Goal: Task Accomplishment & Management: Use online tool/utility

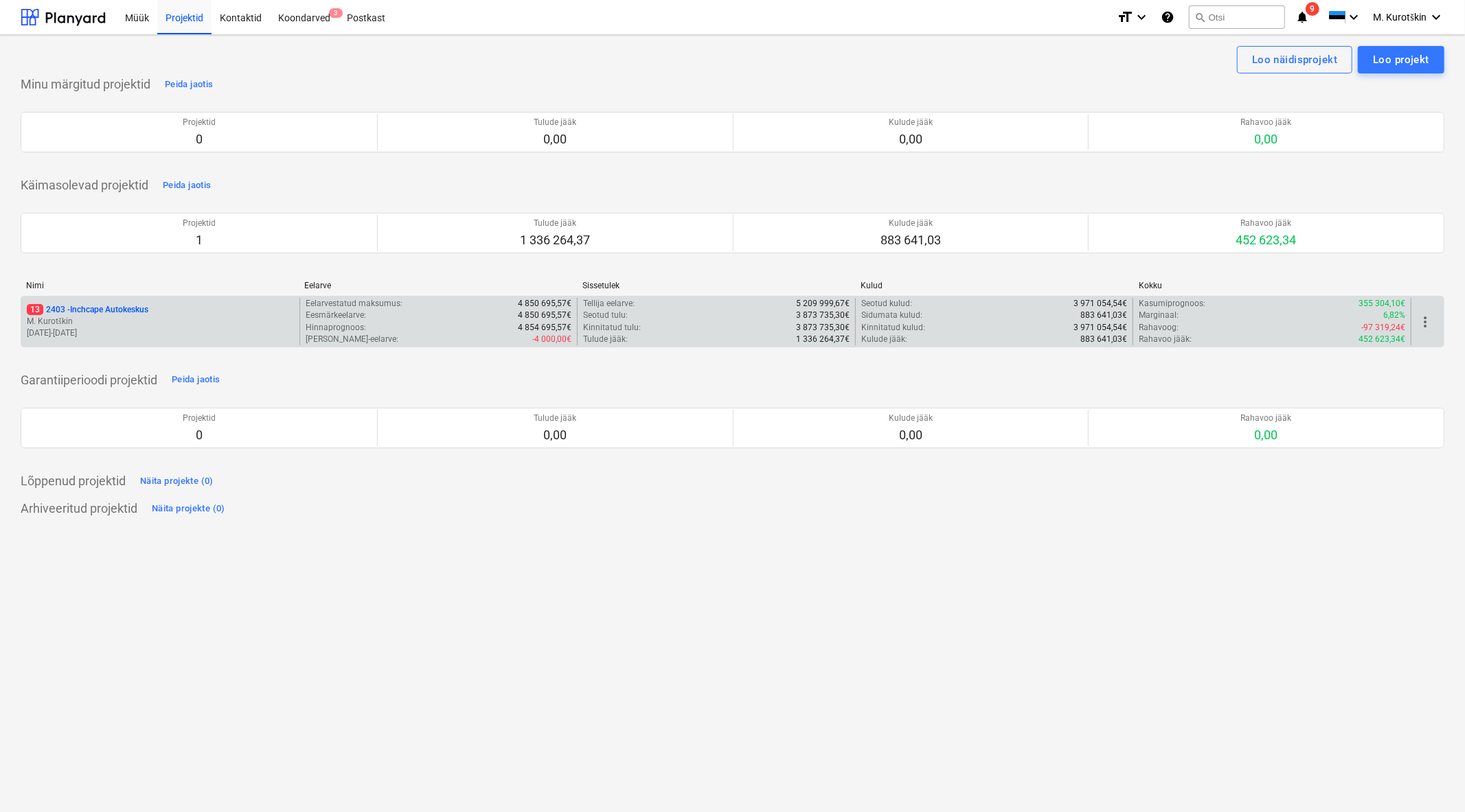
click at [146, 316] on p "13 2403 - Inchcape Autokeskus" at bounding box center [87, 310] width 122 height 12
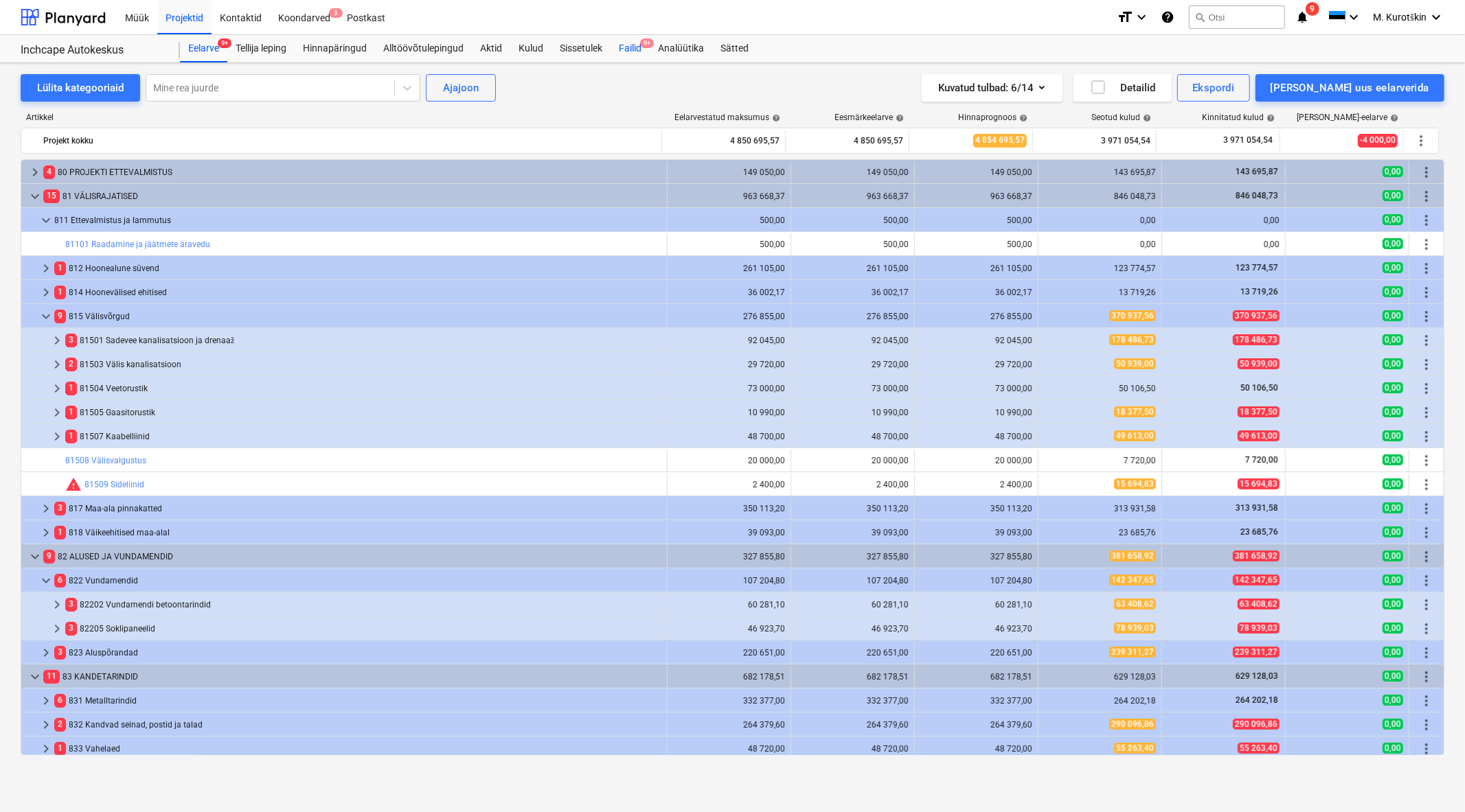
click at [629, 48] on div "Failid 9+" at bounding box center [630, 49] width 39 height 27
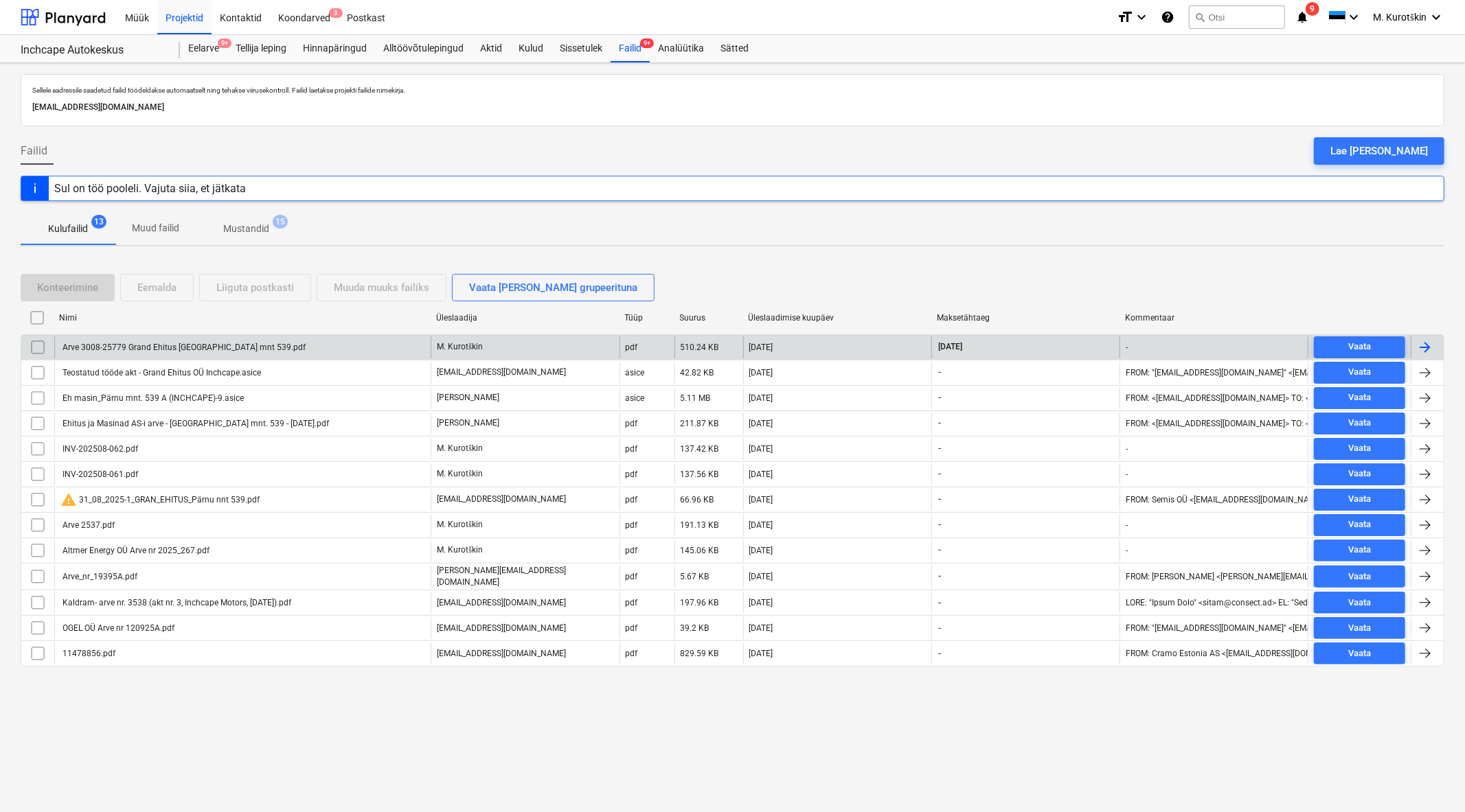
click at [92, 336] on div "Arve 3008-25779 Grand Ehitus [GEOGRAPHIC_DATA] mnt 539.pdf" at bounding box center [242, 347] width 377 height 22
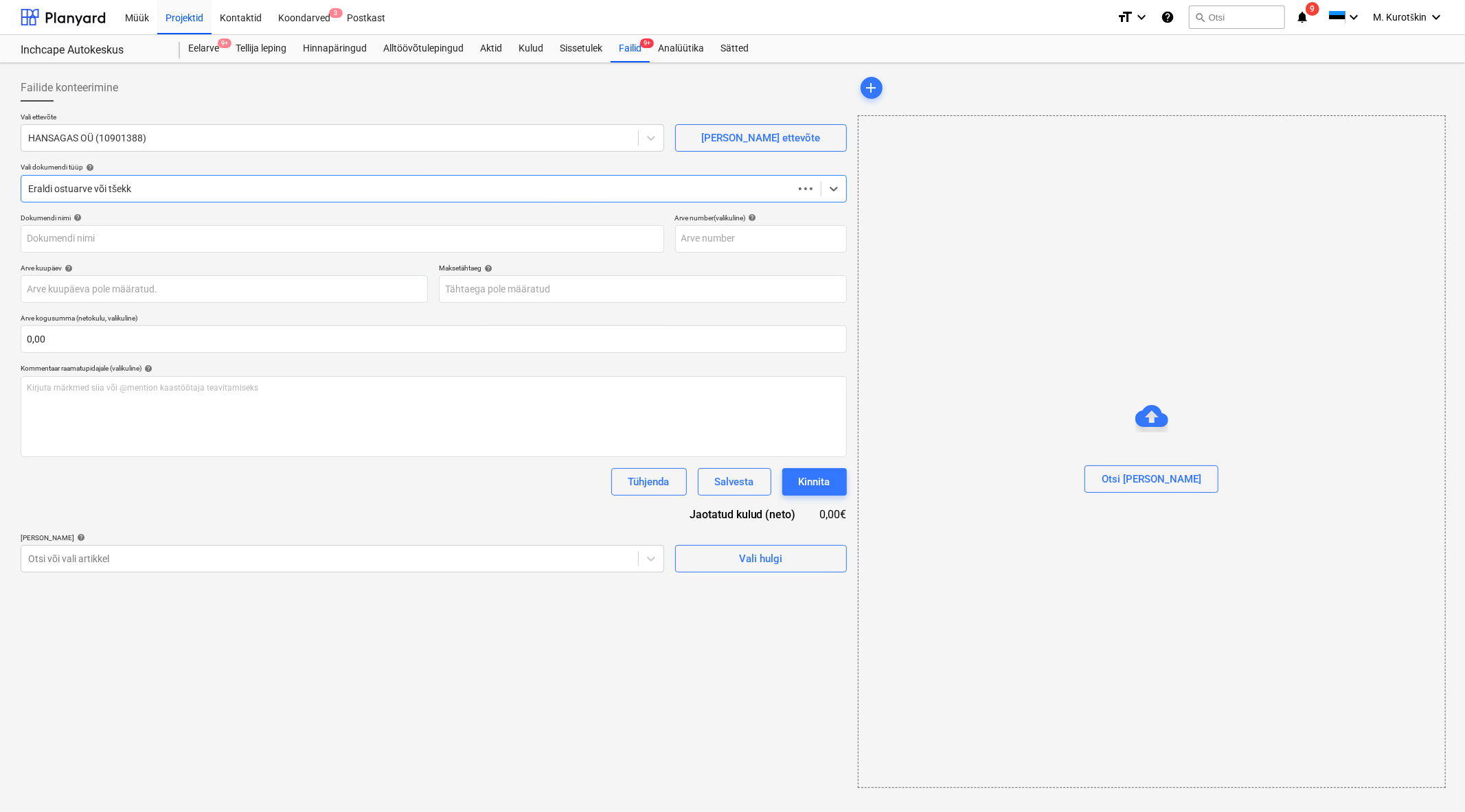
type input "3008-25779"
type input "[DATE]"
click at [454, 557] on div at bounding box center [328, 559] width 600 height 14
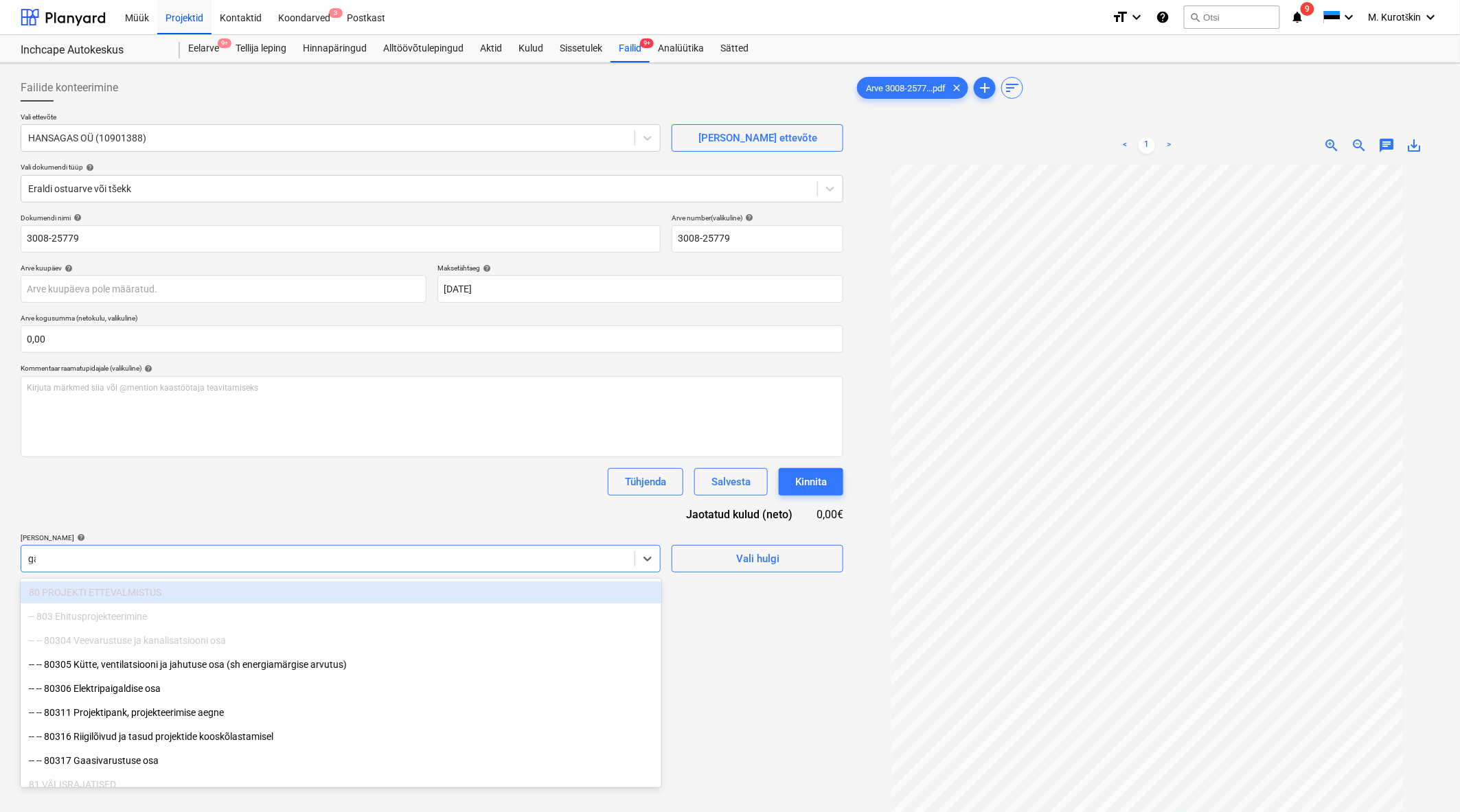
type input "gaa"
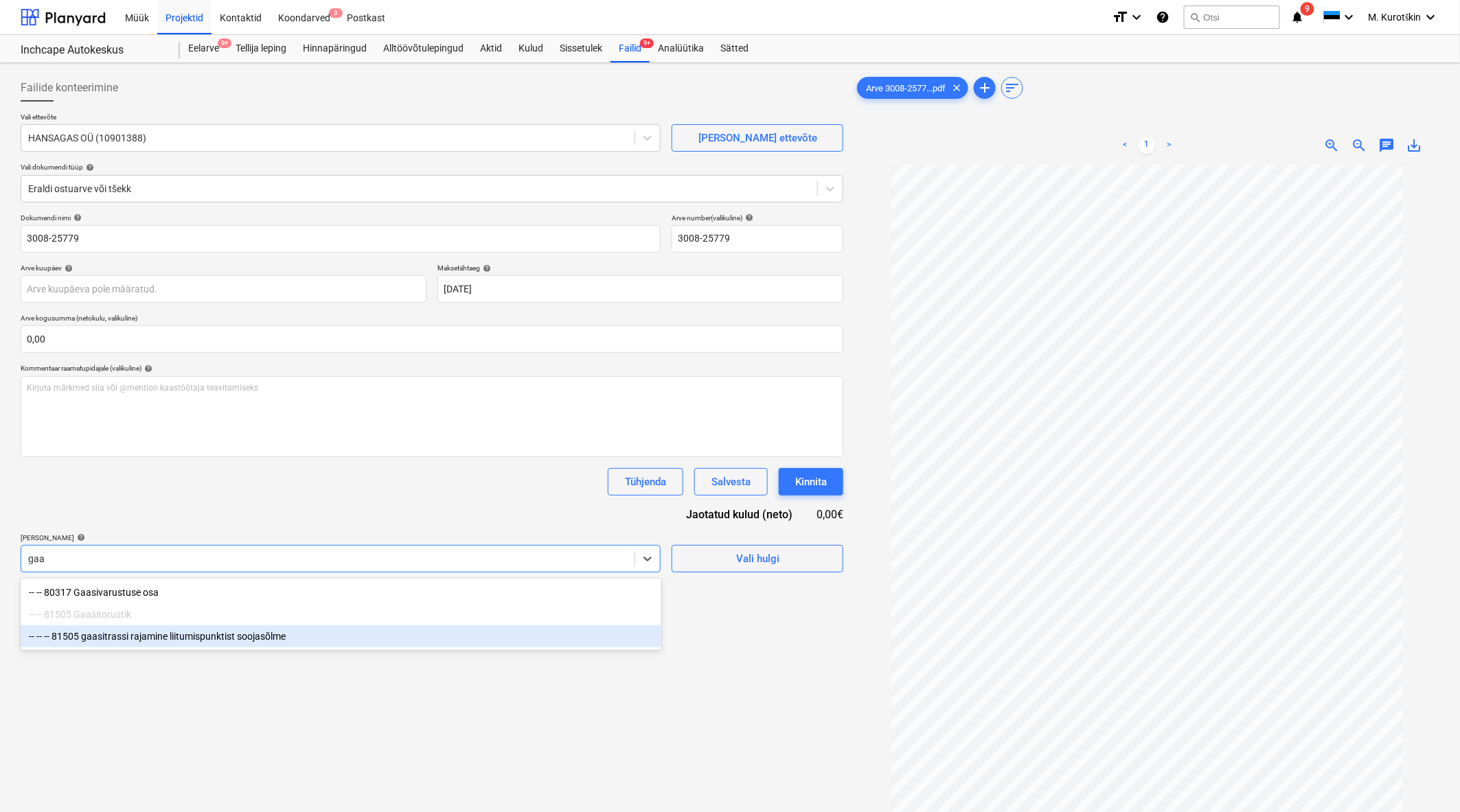
click at [403, 635] on div "-- -- -- 81505 gaasitrassi rajamine liitumispunktist soojasõlme" at bounding box center [341, 636] width 641 height 22
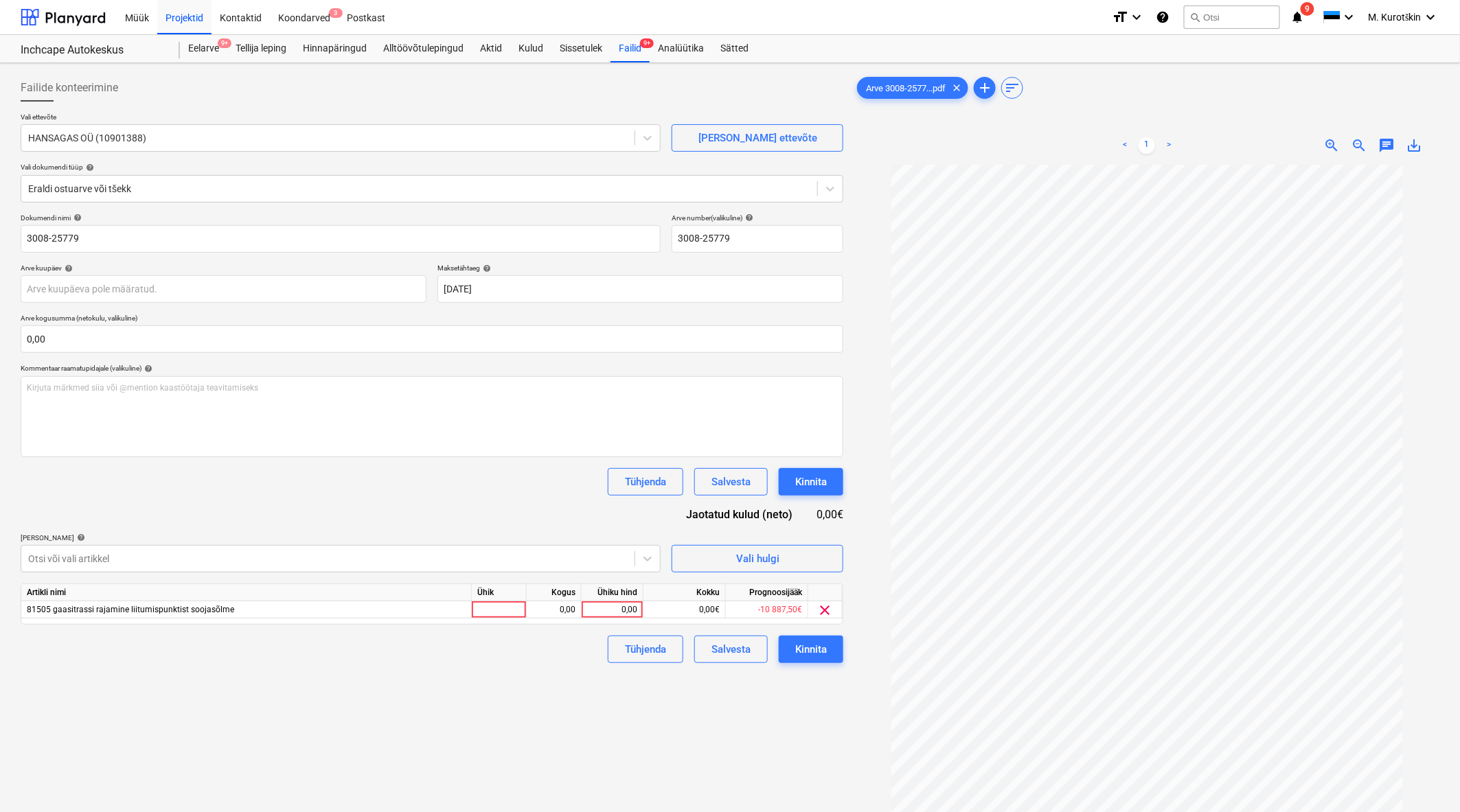
click at [400, 358] on div "Dokumendi nimi help 3008-25779 Arve number (valikuline) help 3008-25779 Arve ku…" at bounding box center [432, 438] width 823 height 450
click at [619, 599] on div "Ühiku hind" at bounding box center [612, 592] width 62 height 17
drag, startPoint x: 619, startPoint y: 599, endPoint x: 619, endPoint y: 613, distance: 14.0
click at [619, 613] on div "Artikli nimi Ühik Kogus Ühiku hind Kokku Prognoosijääk 81505 gaasitrassi rajami…" at bounding box center [432, 604] width 823 height 42
click at [619, 613] on div "0,00" at bounding box center [612, 610] width 50 height 17
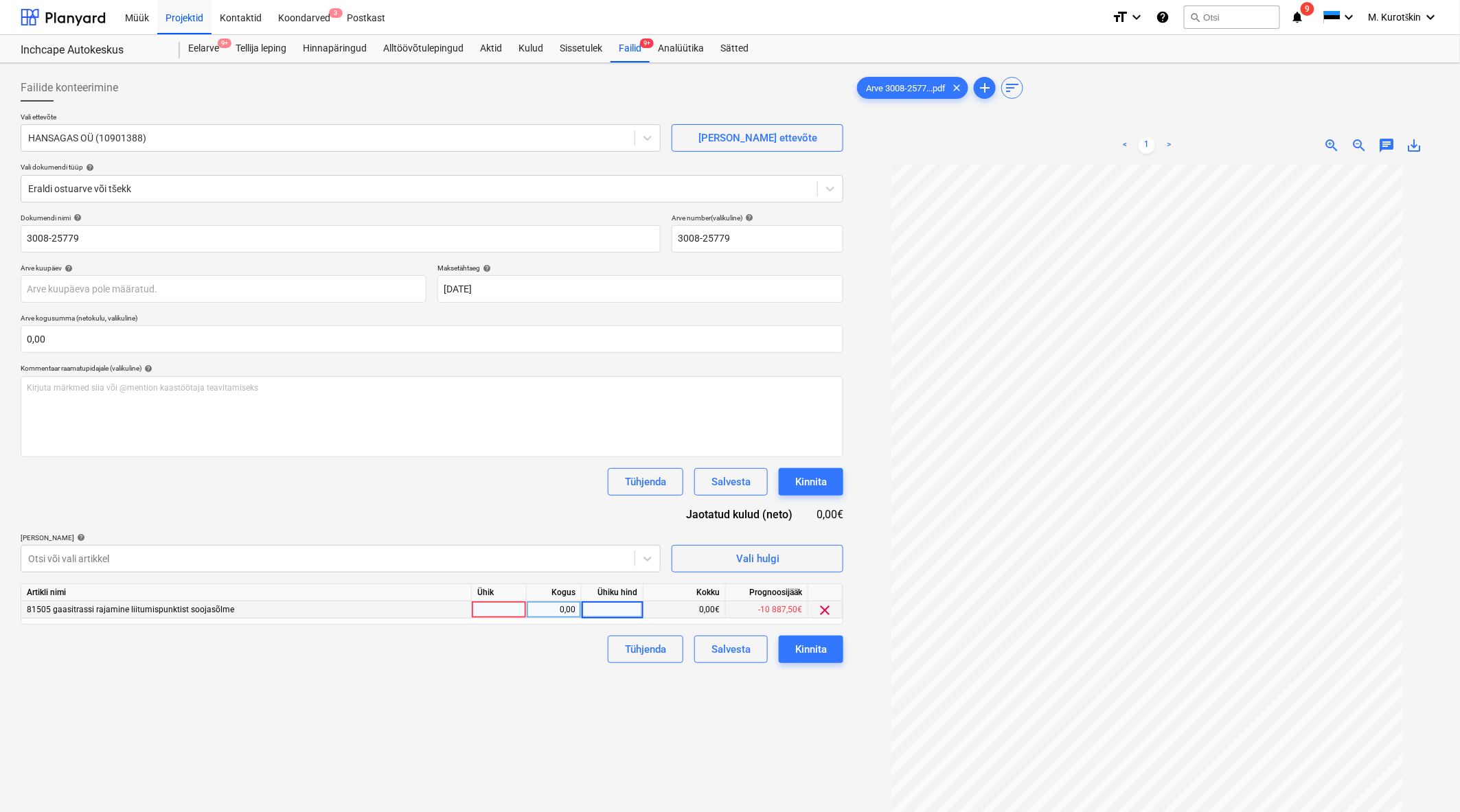
click at [619, 613] on input at bounding box center [612, 609] width 61 height 16
type input "5910"
click at [553, 718] on div "Failide konteerimine Vali ettevõte HANSAGAS OÜ (10901388) [PERSON_NAME] uus ett…" at bounding box center [432, 507] width 833 height 875
click at [800, 647] on div "Kinnita" at bounding box center [811, 649] width 32 height 18
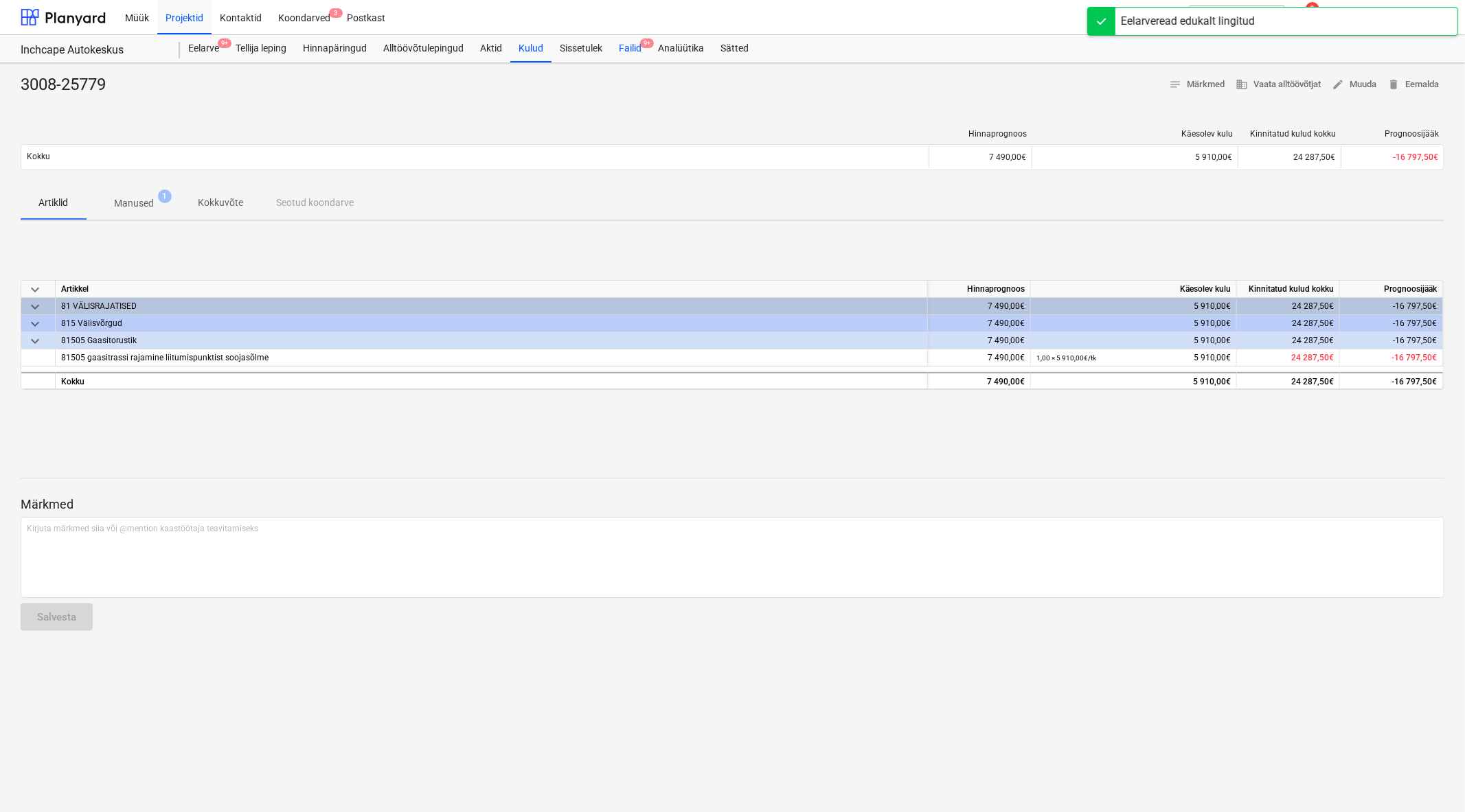
click at [633, 52] on div "Failid 9+" at bounding box center [630, 49] width 39 height 27
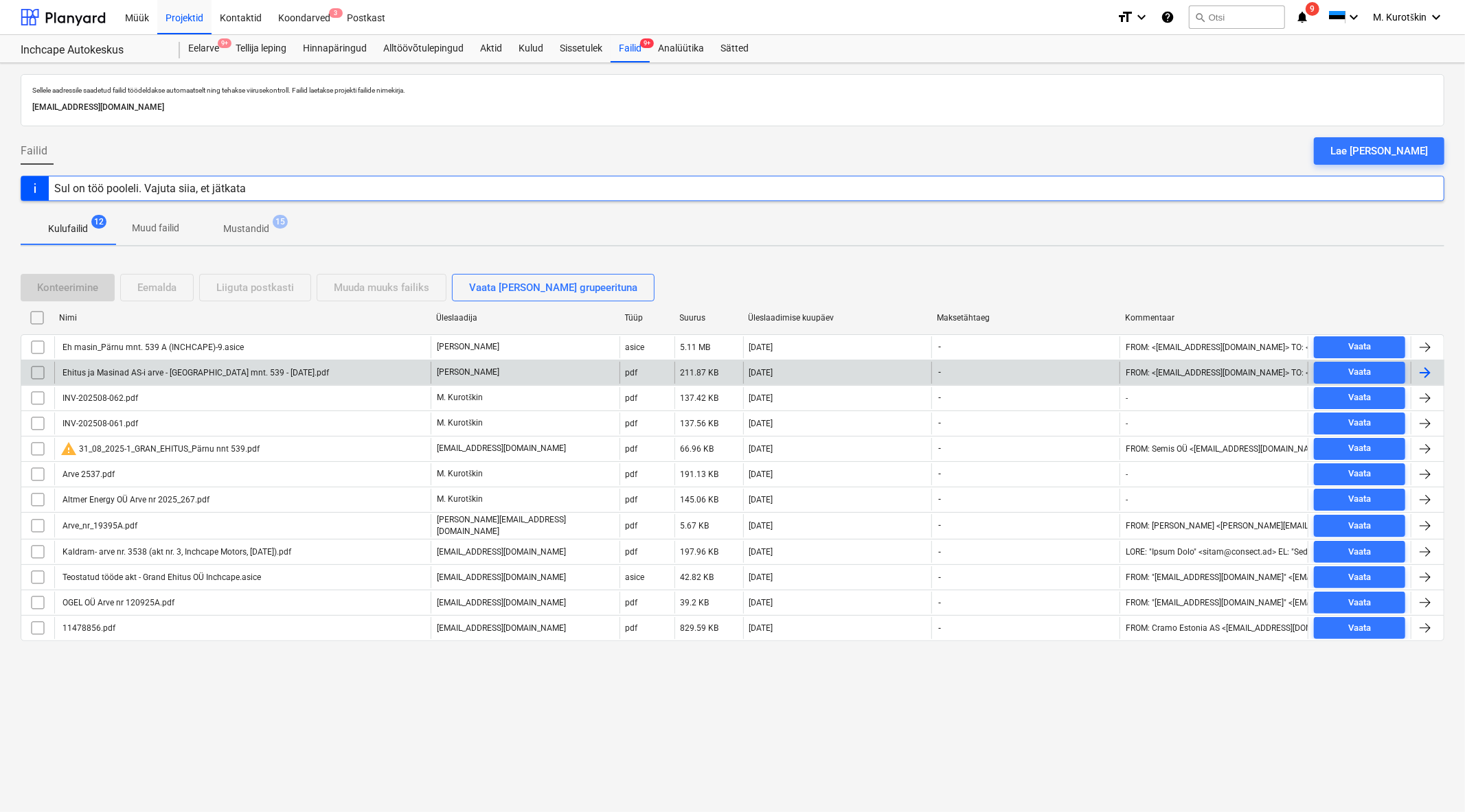
click at [173, 372] on div "Ehitus ja Masinad AS-i arve - [GEOGRAPHIC_DATA] mnt. 539 - [DATE].pdf" at bounding box center [194, 373] width 268 height 10
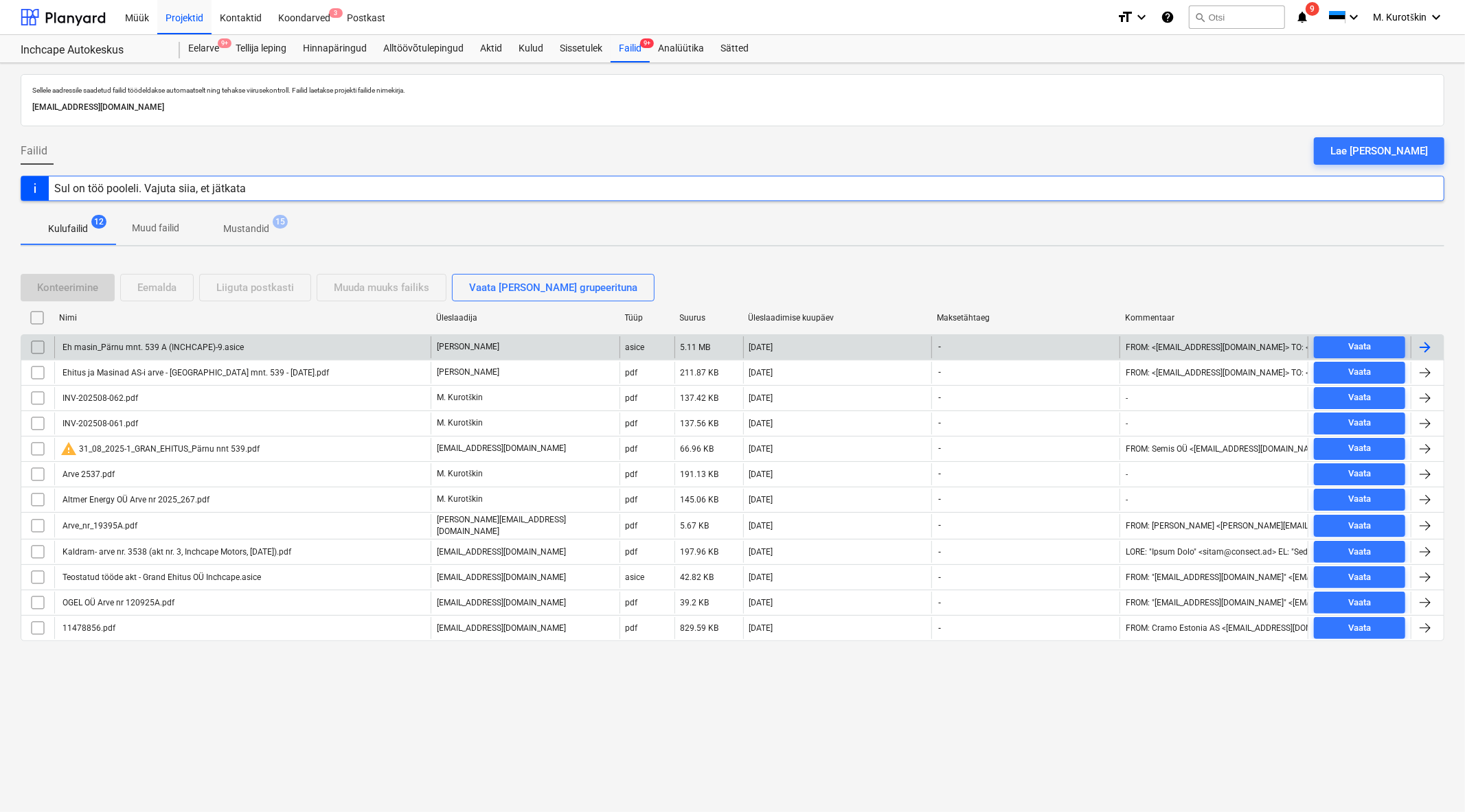
click at [149, 340] on div "Eh masin_Pärnu mnt. 539 A (INCHCAPE)-9.asice" at bounding box center [242, 347] width 377 height 22
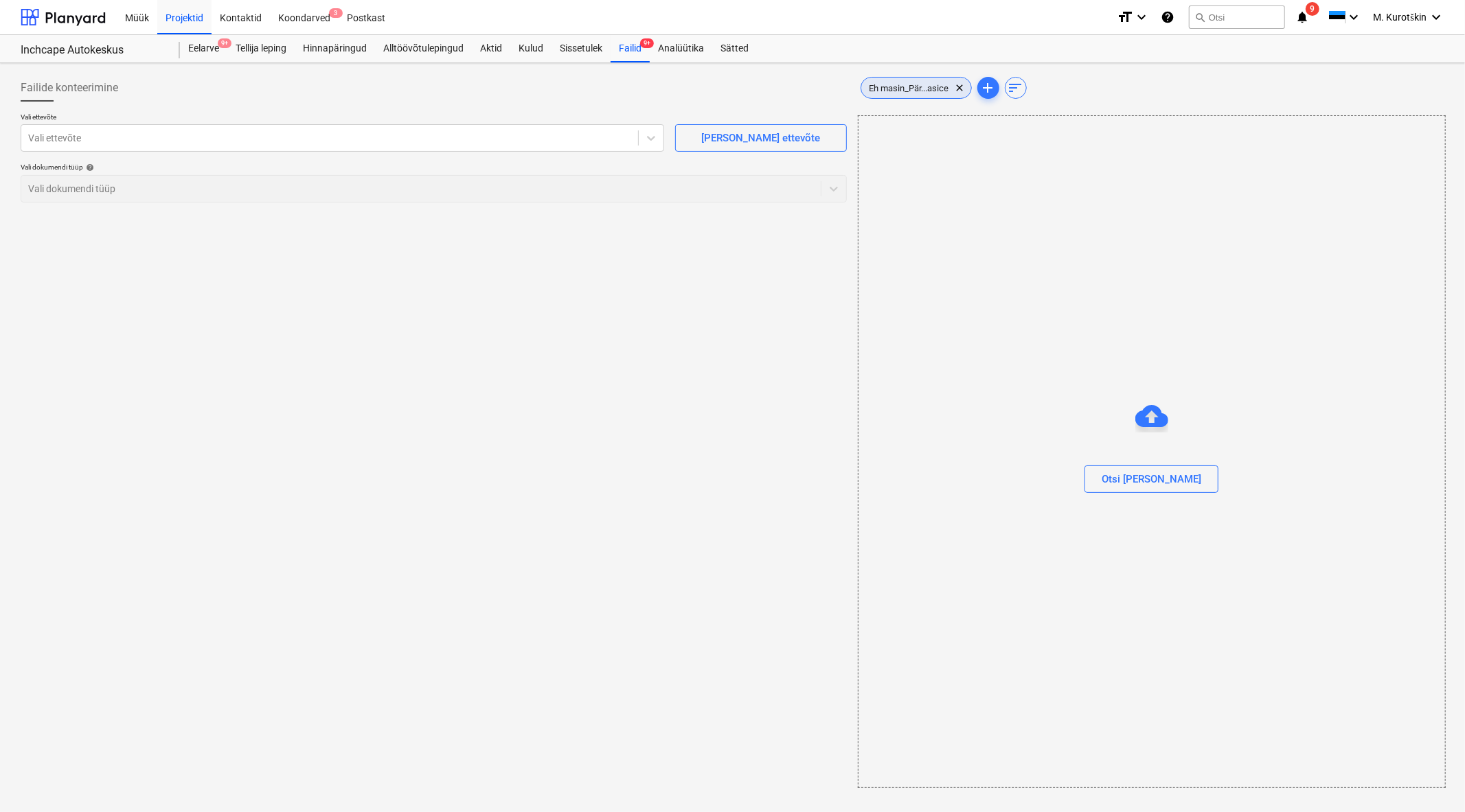
click at [911, 88] on span "Eh masin_Pär...asice" at bounding box center [909, 88] width 96 height 11
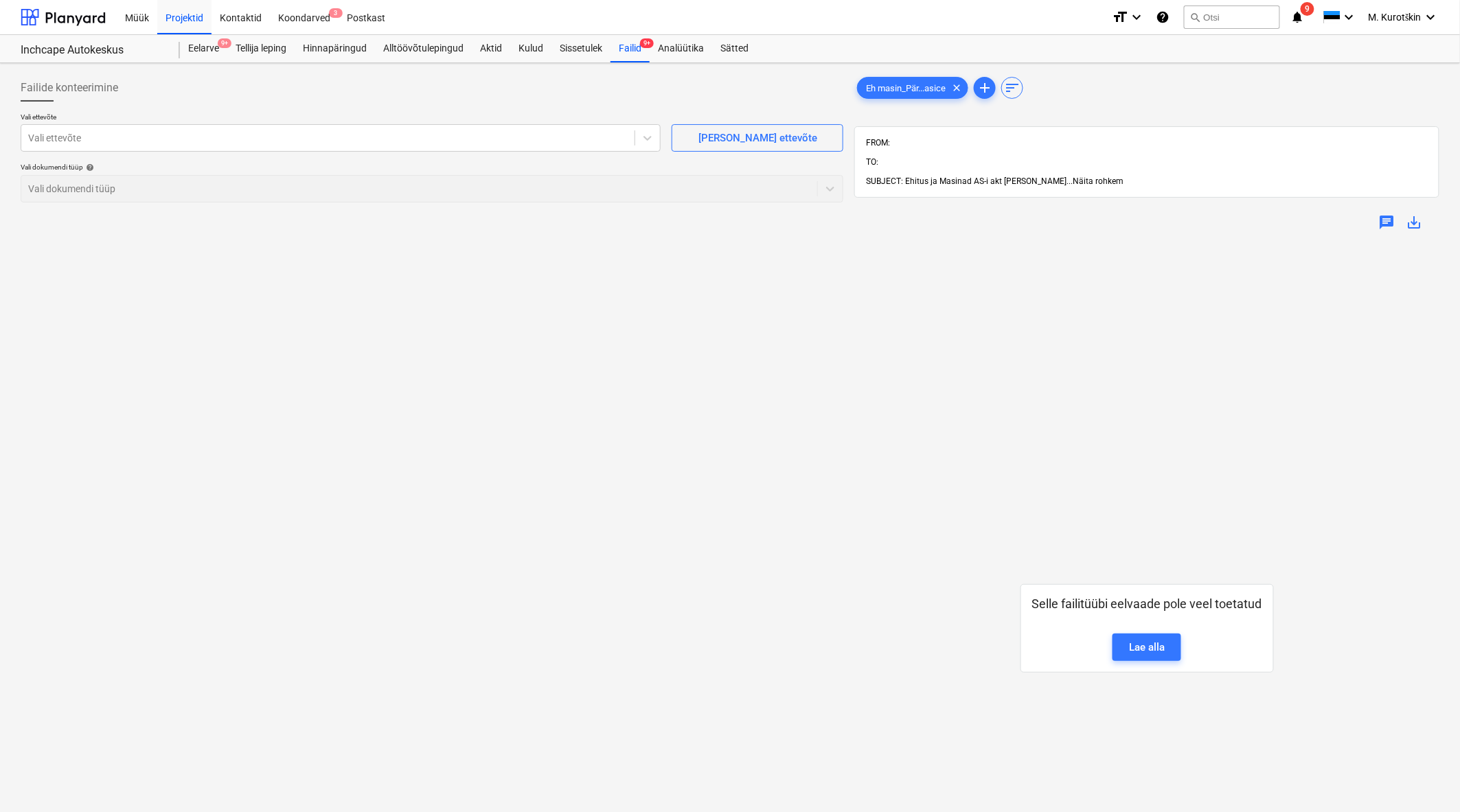
click at [1073, 177] on span "Näita rohkem" at bounding box center [1098, 182] width 51 height 10
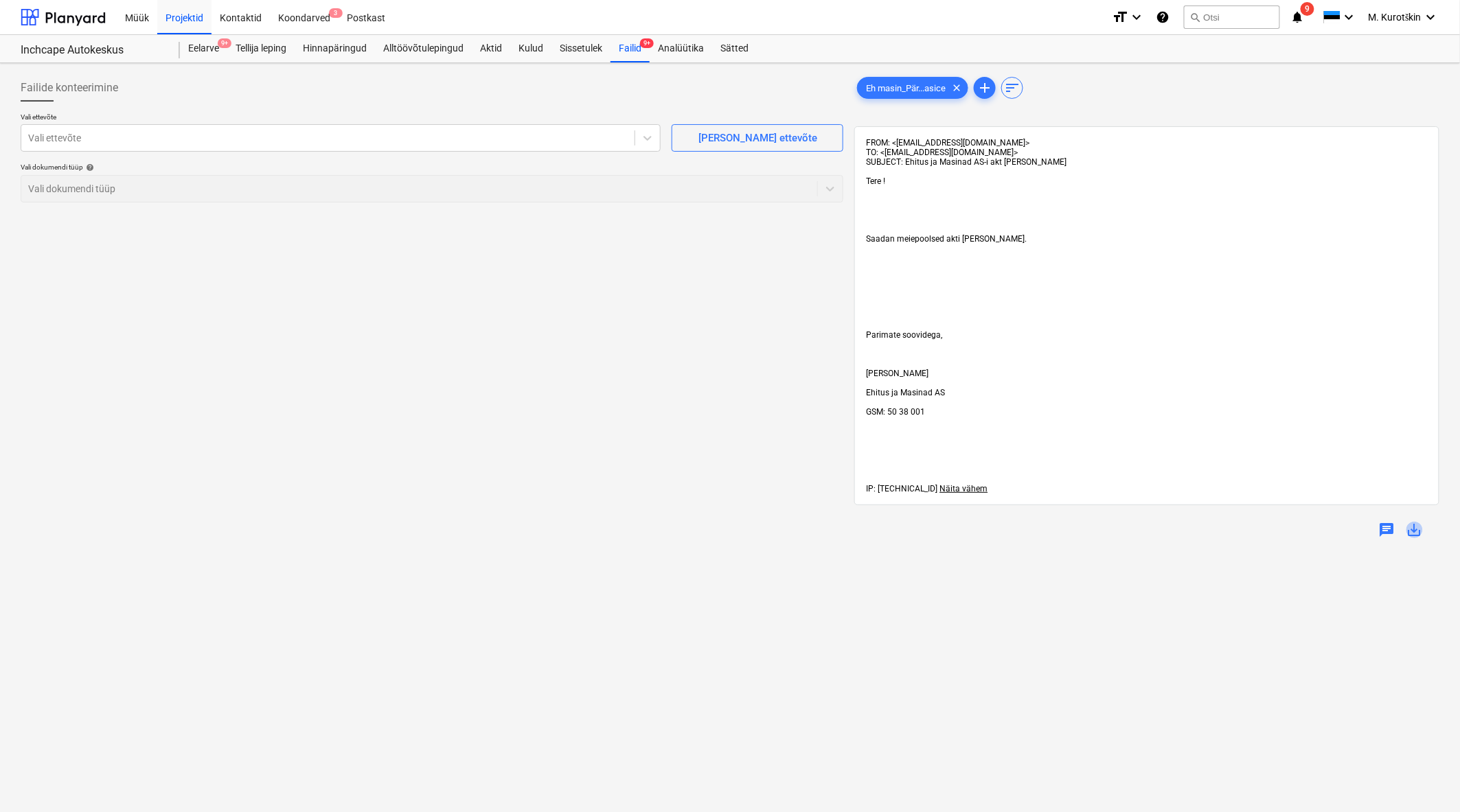
click at [1410, 538] on span "save_alt" at bounding box center [1414, 530] width 16 height 16
click at [630, 58] on div "Failid 9+" at bounding box center [630, 49] width 39 height 27
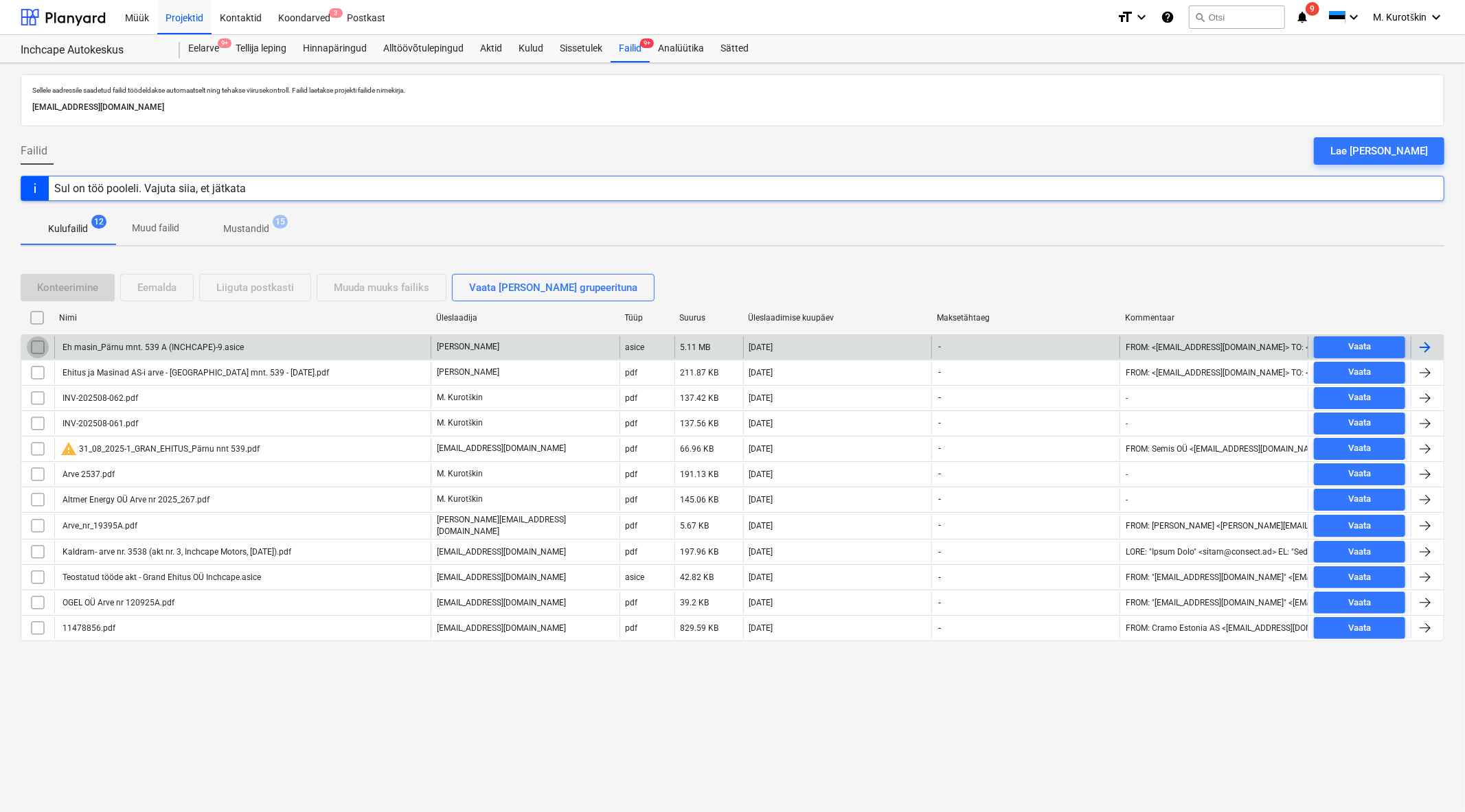
click at [33, 347] on input "checkbox" at bounding box center [37, 347] width 22 height 22
click at [174, 291] on div "Eemalda" at bounding box center [157, 287] width 39 height 18
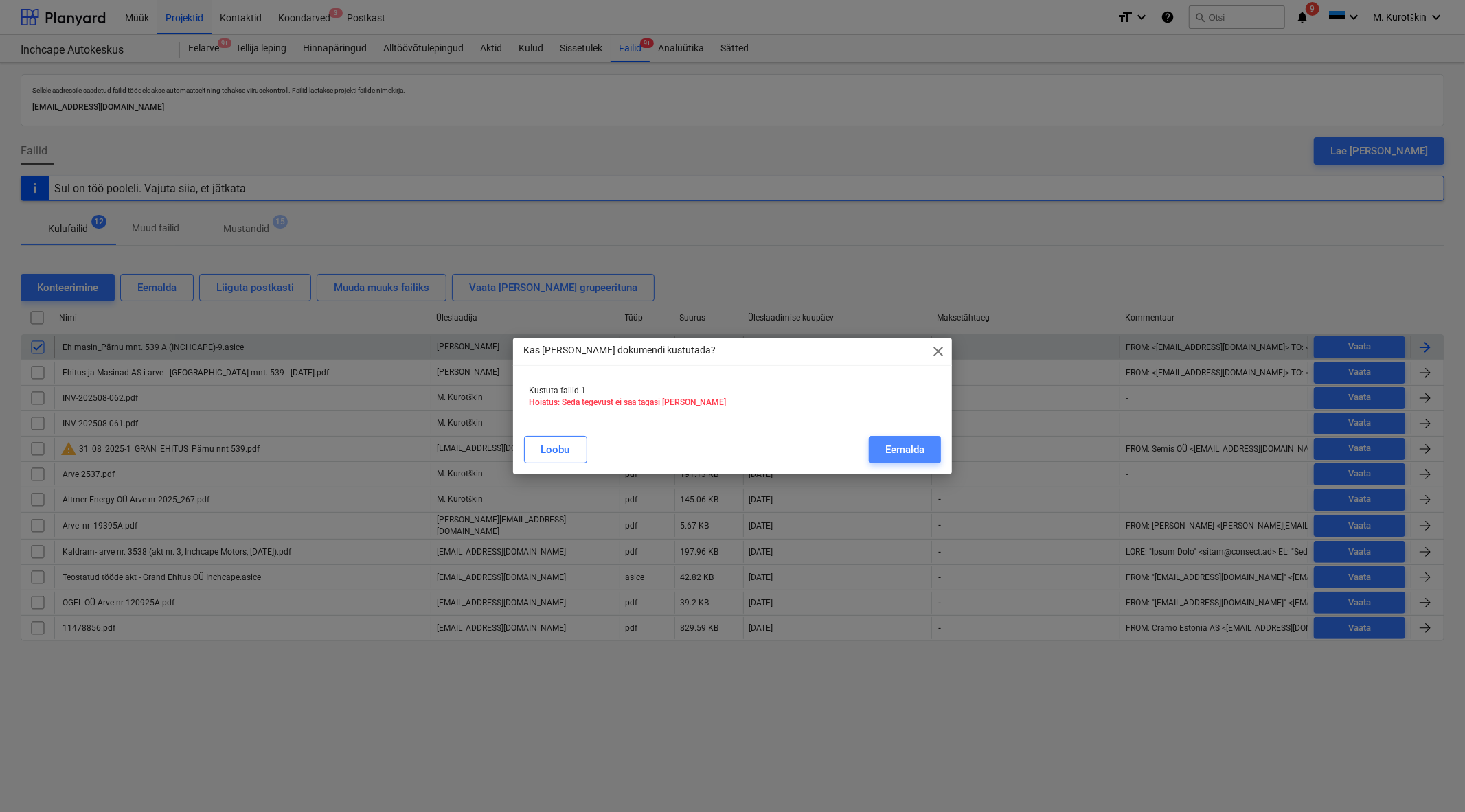
click at [917, 457] on div "Eemalda" at bounding box center [905, 449] width 39 height 18
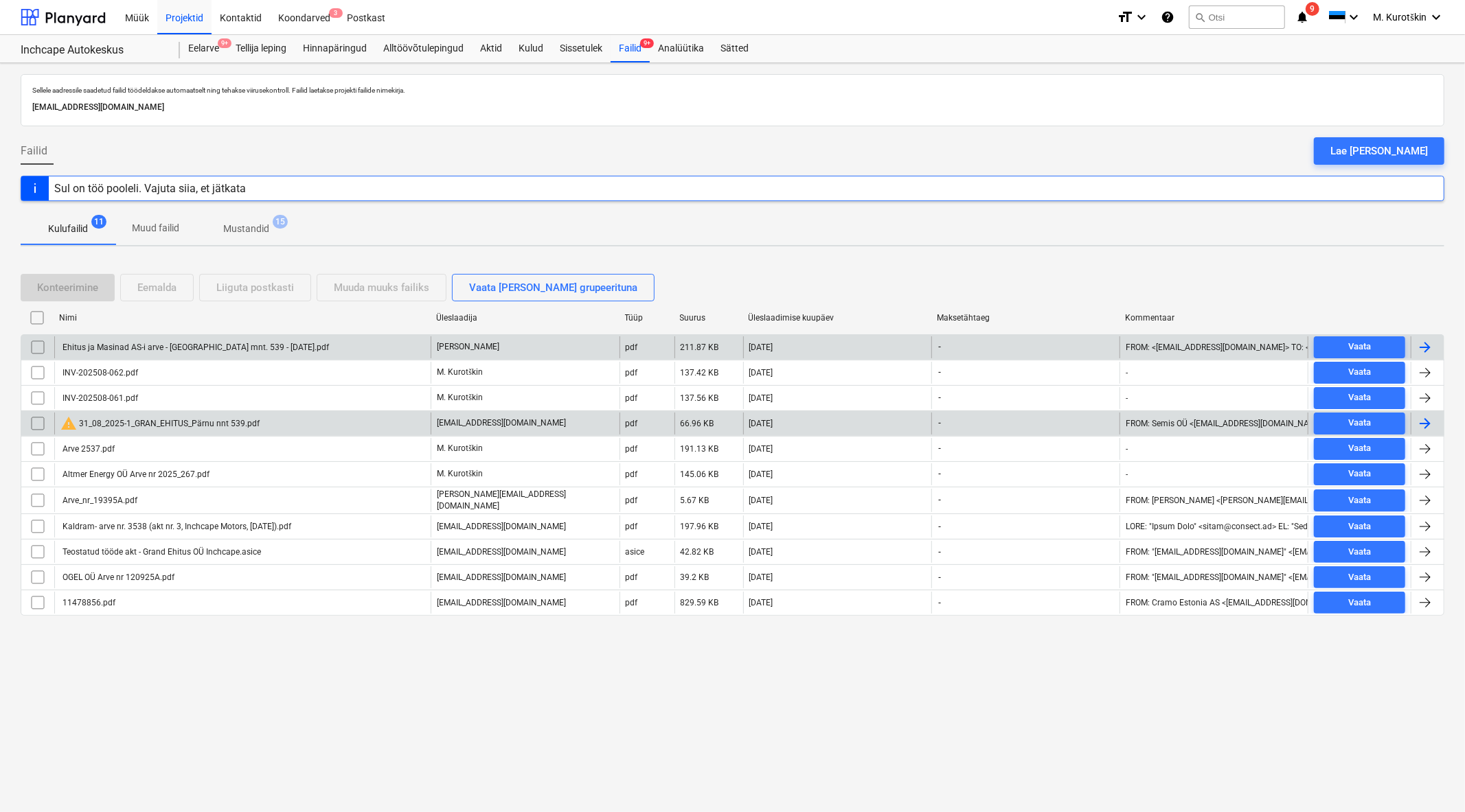
click at [591, 421] on div "[EMAIL_ADDRESS][DOMAIN_NAME]" at bounding box center [524, 423] width 188 height 22
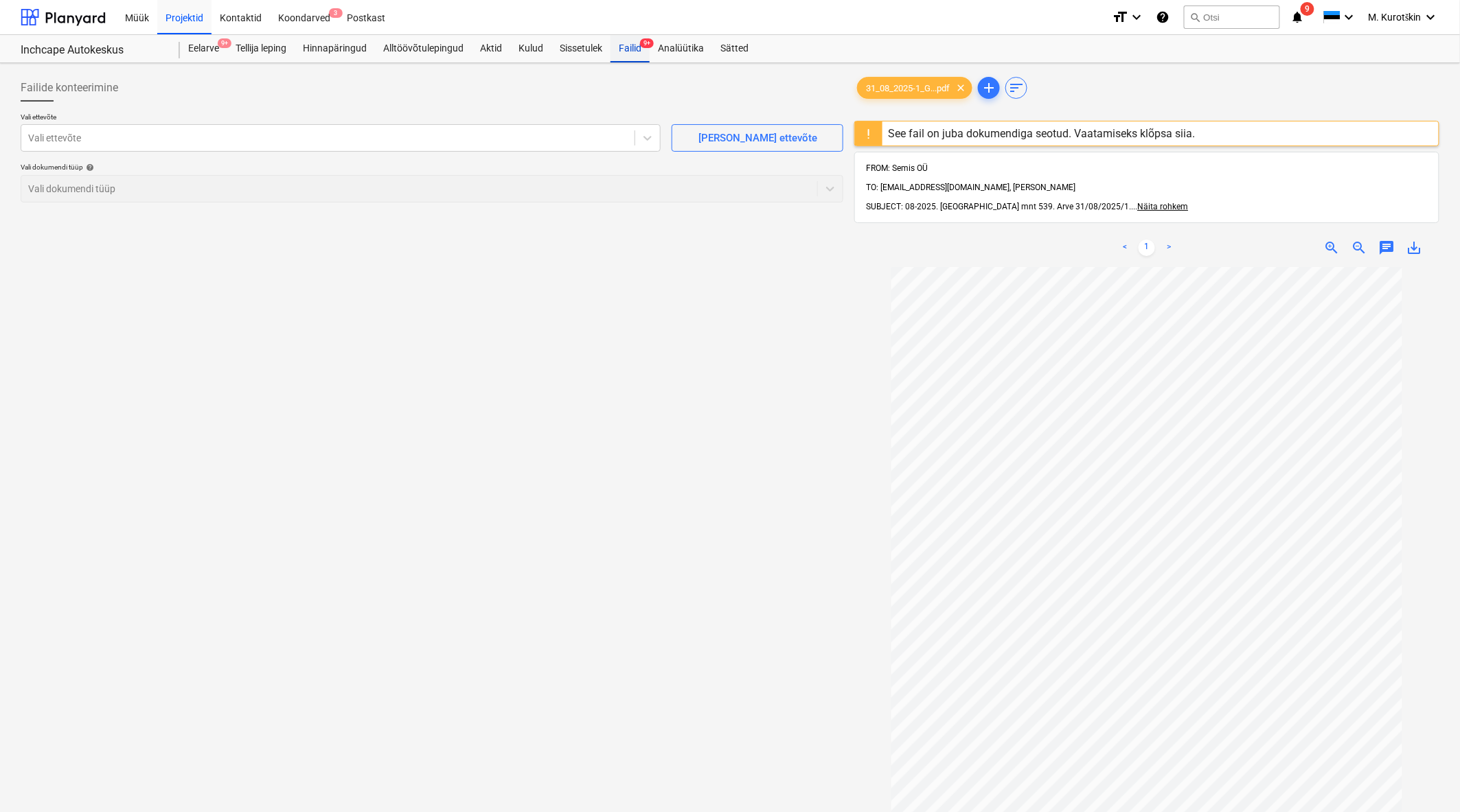
click at [636, 58] on div "Failid 9+" at bounding box center [630, 49] width 39 height 27
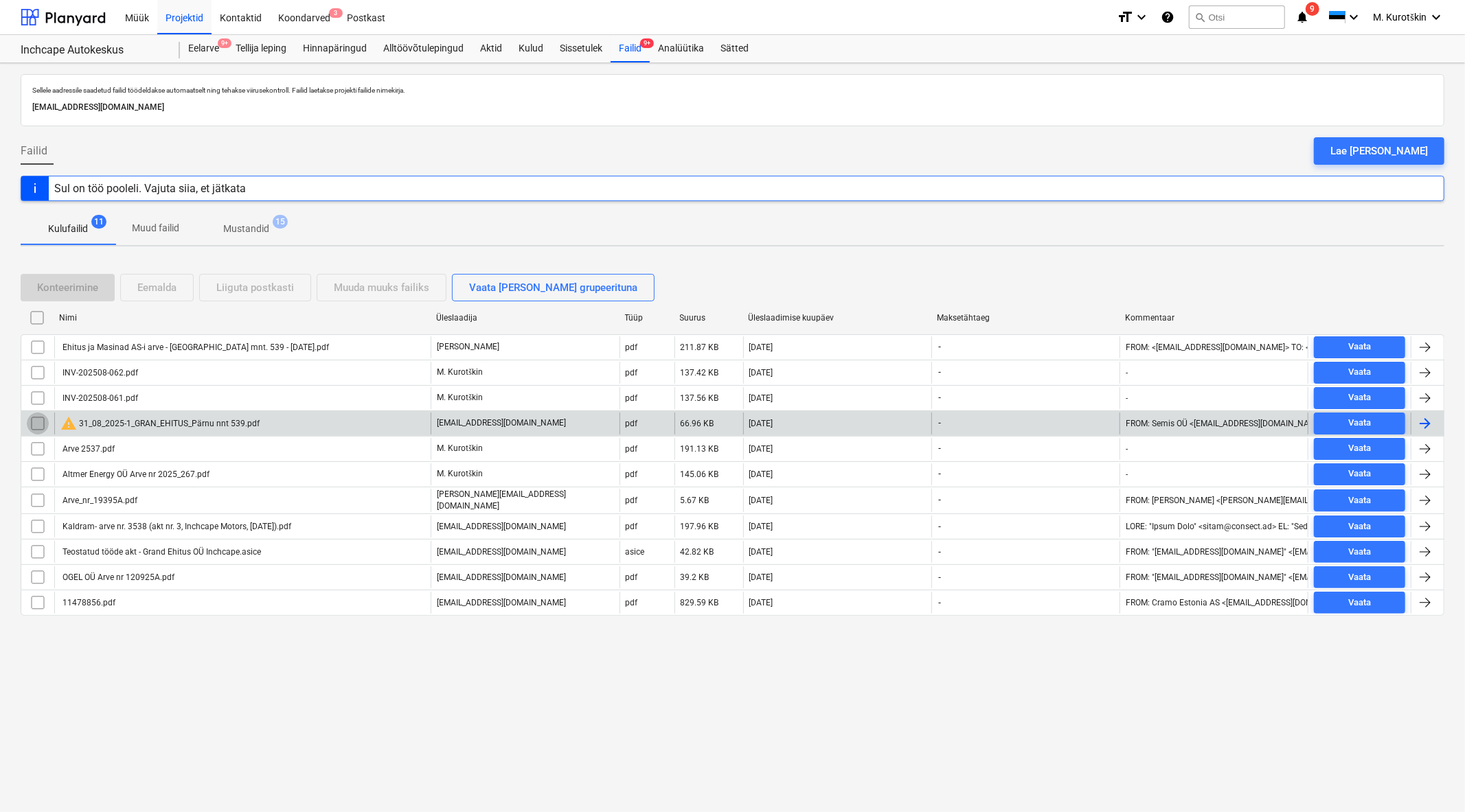
click at [36, 427] on input "checkbox" at bounding box center [37, 423] width 22 height 22
click at [177, 291] on div "Eemalda" at bounding box center [157, 287] width 39 height 18
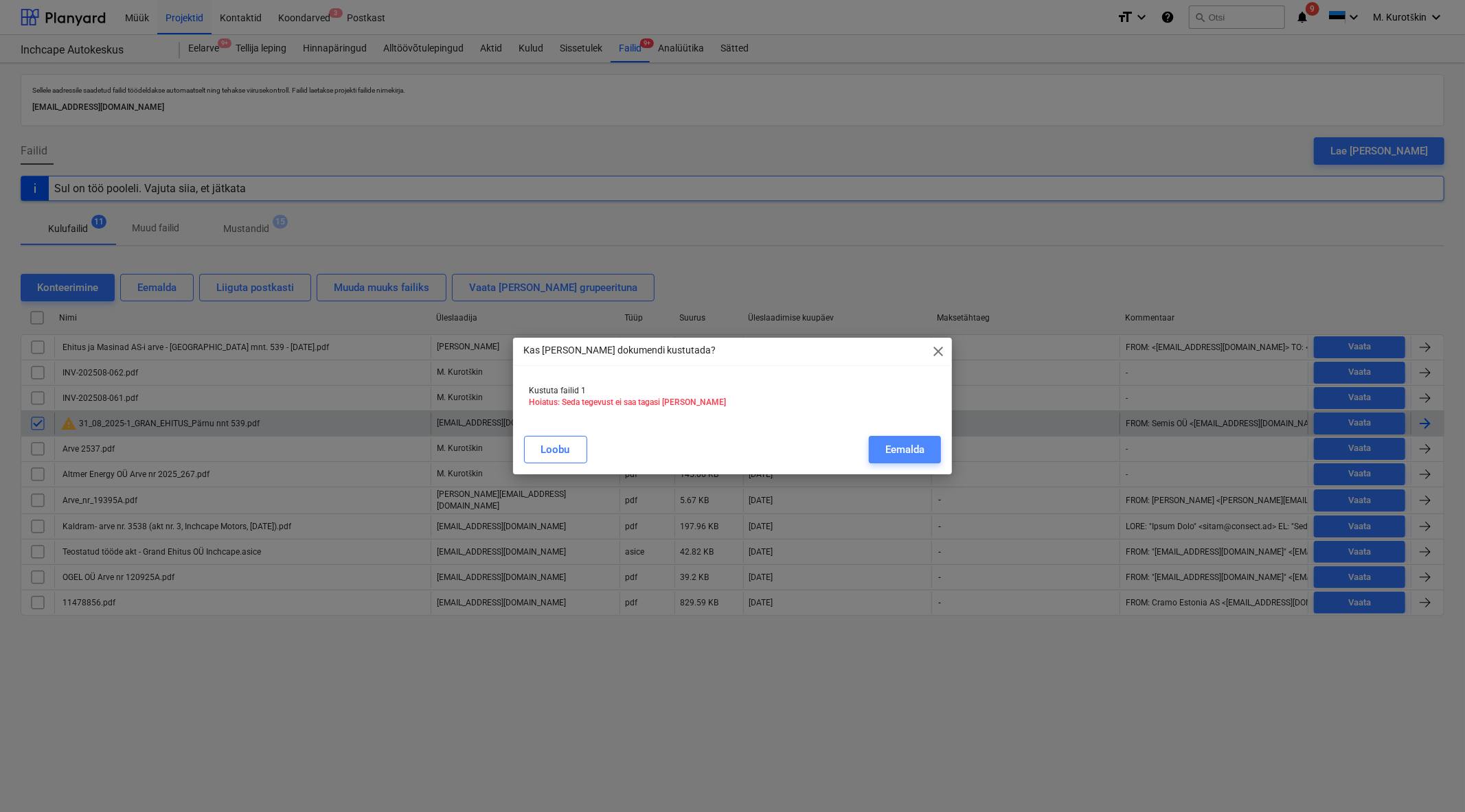
click at [931, 452] on button "Eemalda" at bounding box center [905, 450] width 72 height 27
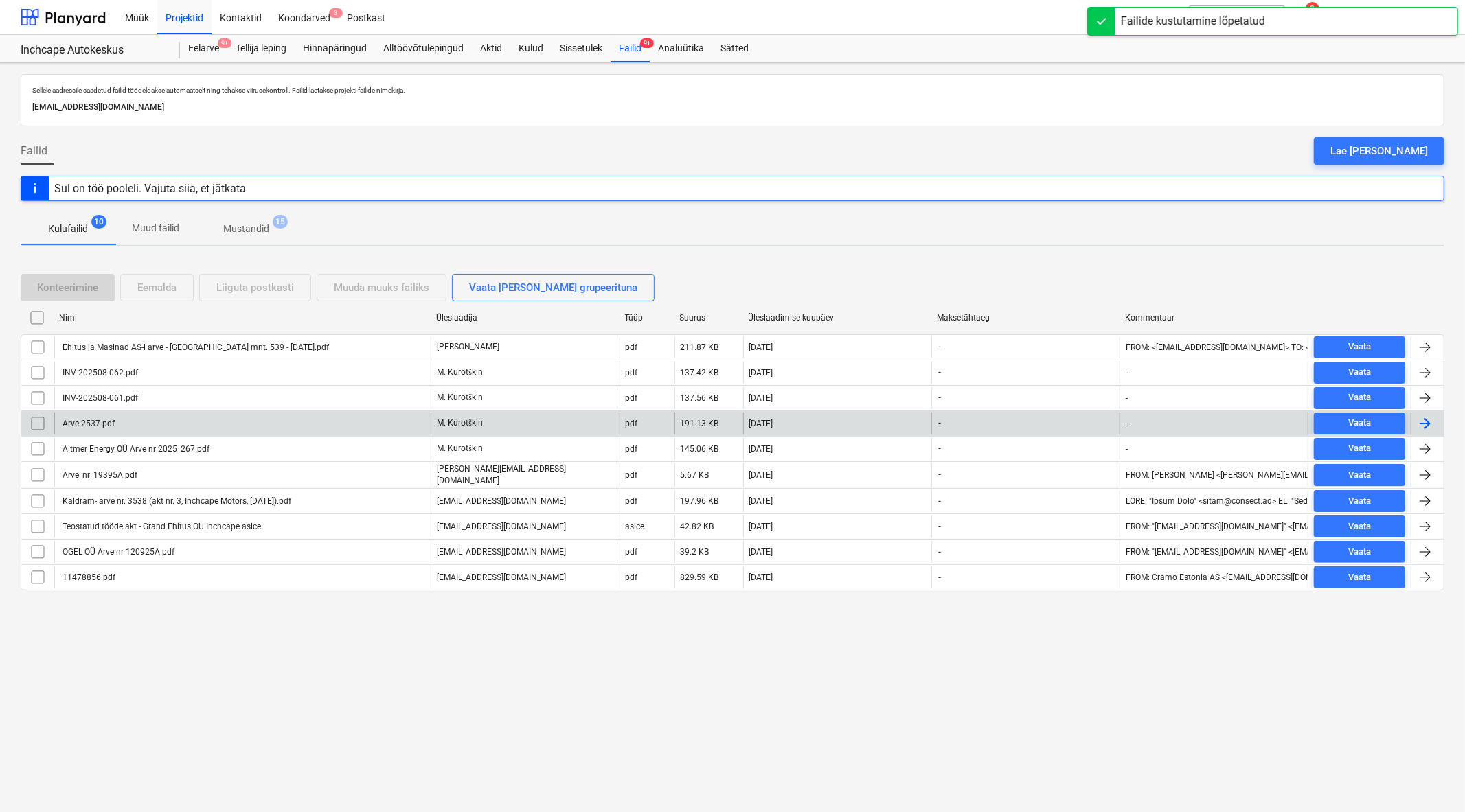
click at [522, 424] on div "M. Kurotškin" at bounding box center [524, 423] width 188 height 22
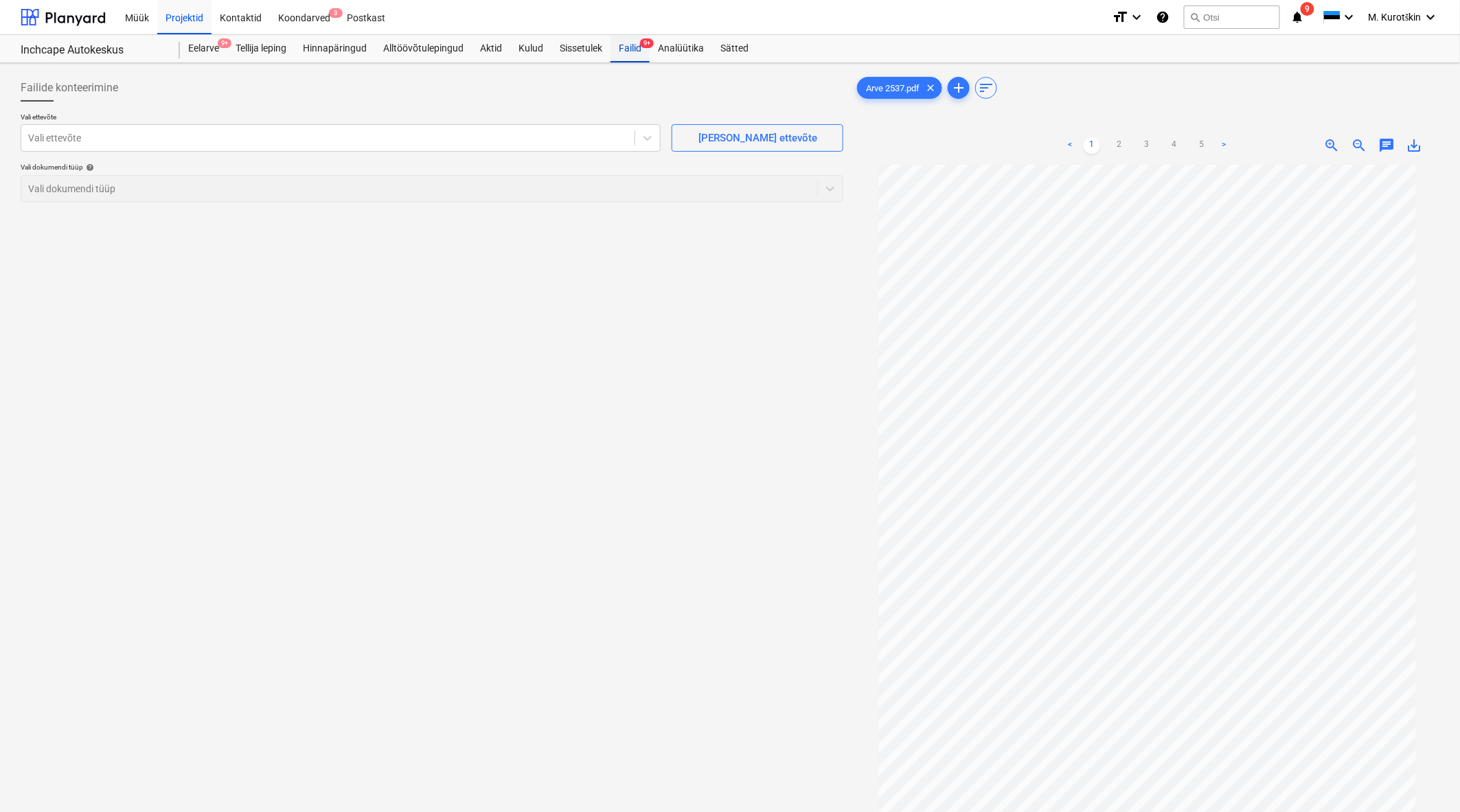
click at [644, 51] on div "Failid 9+" at bounding box center [630, 49] width 39 height 27
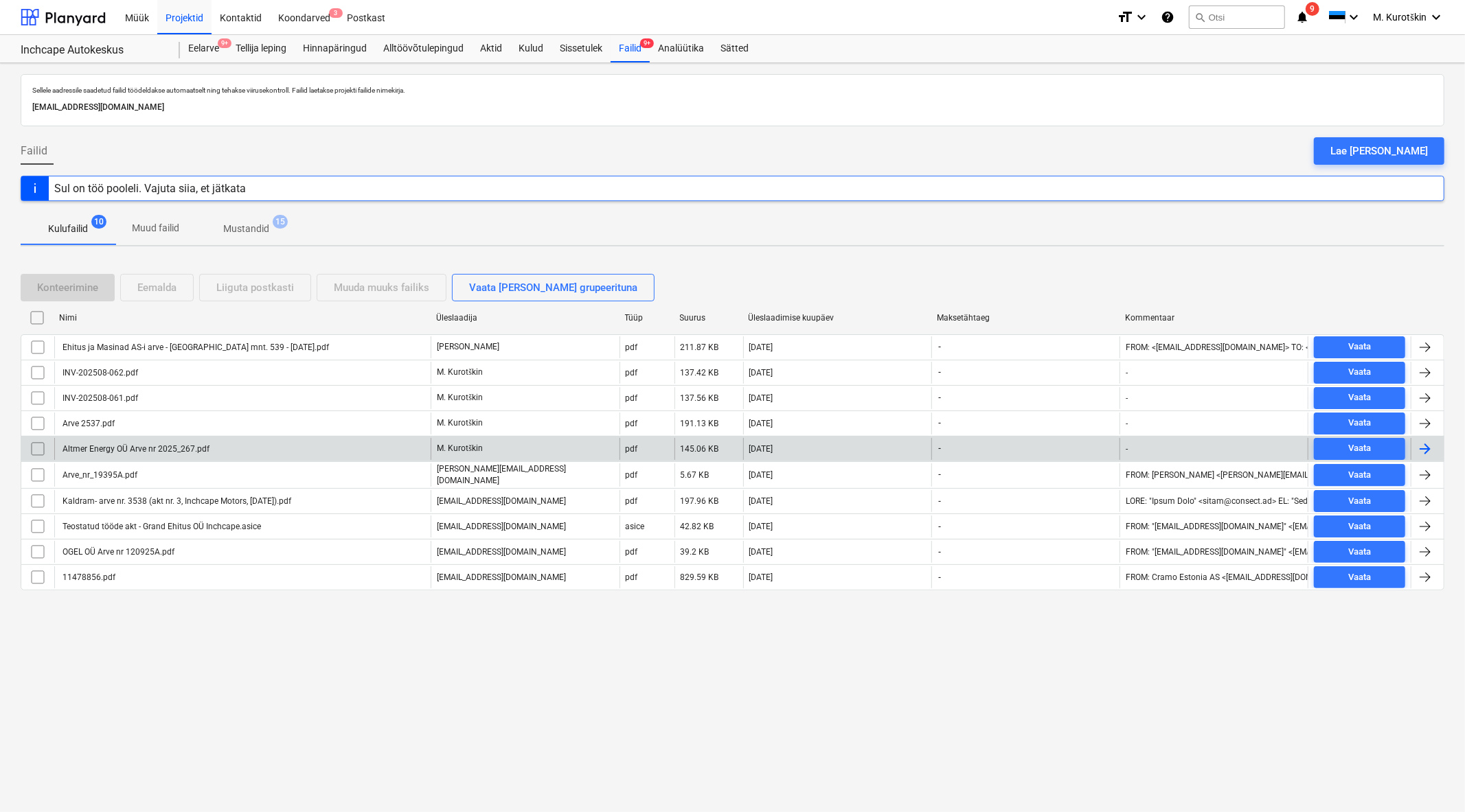
click at [486, 446] on div "M. Kurotškin" at bounding box center [524, 448] width 188 height 22
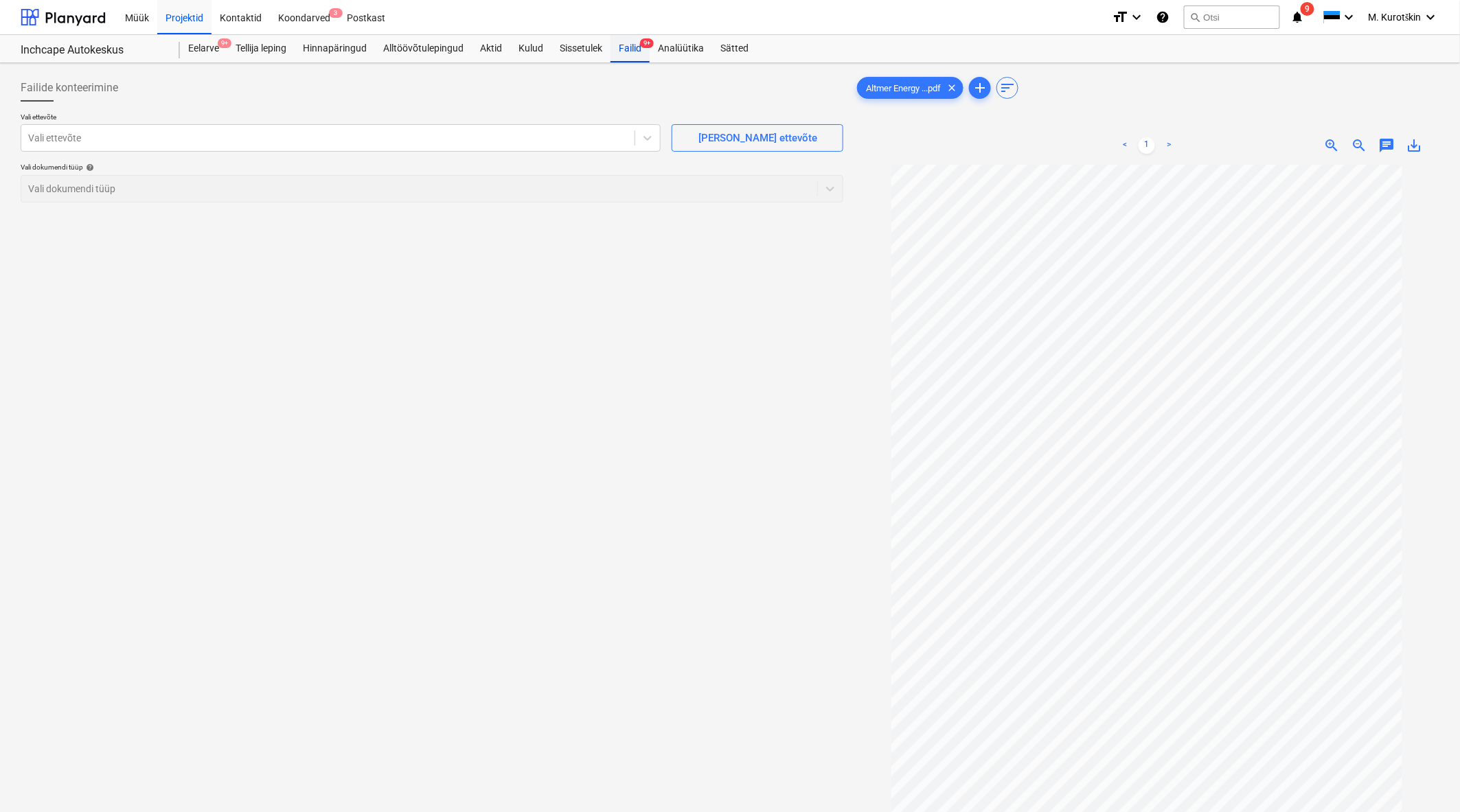
click at [623, 49] on div "Failid 9+" at bounding box center [630, 49] width 39 height 27
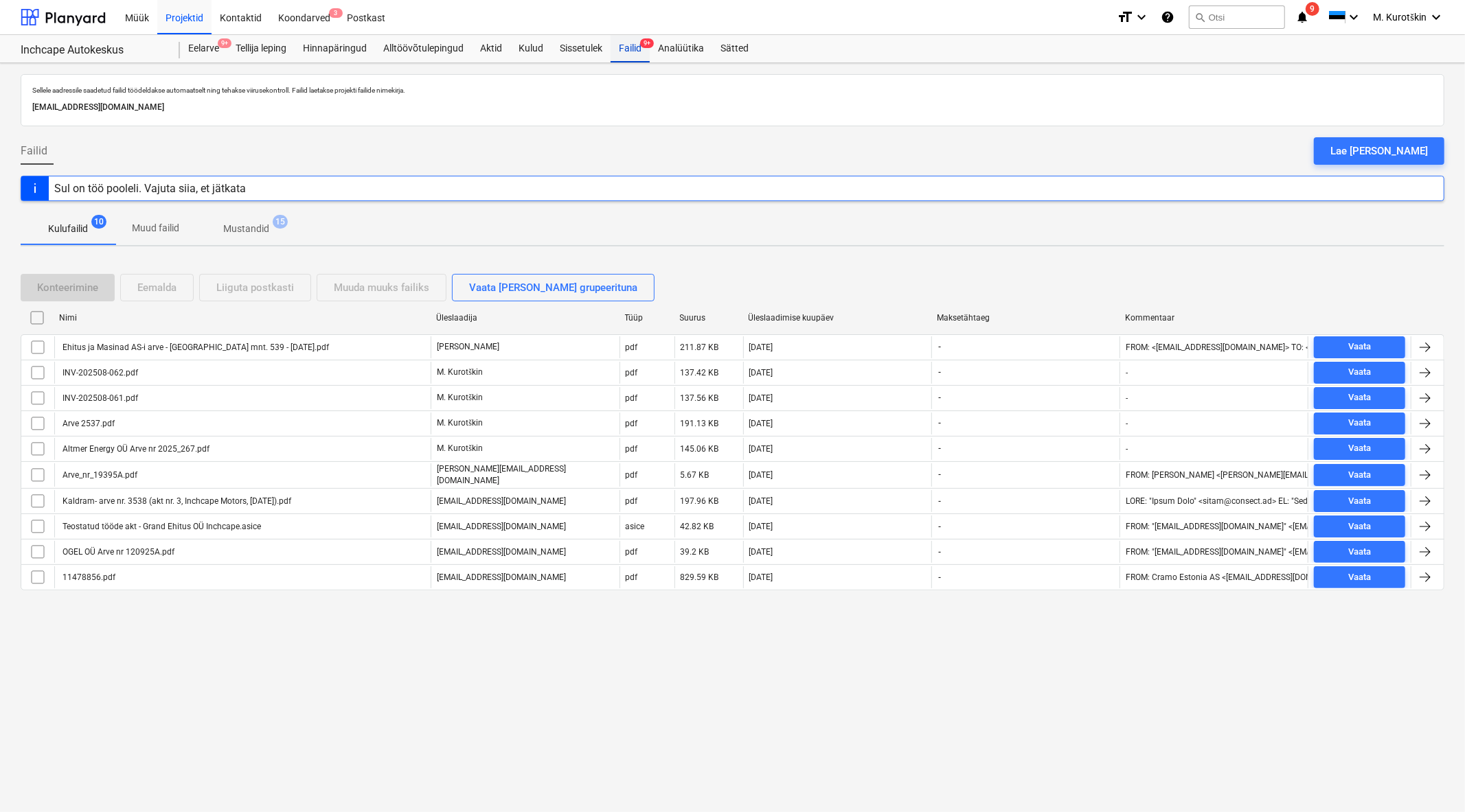
click at [615, 51] on div "Failid 9+" at bounding box center [630, 49] width 39 height 27
click at [372, 13] on div "Postkast" at bounding box center [366, 17] width 55 height 35
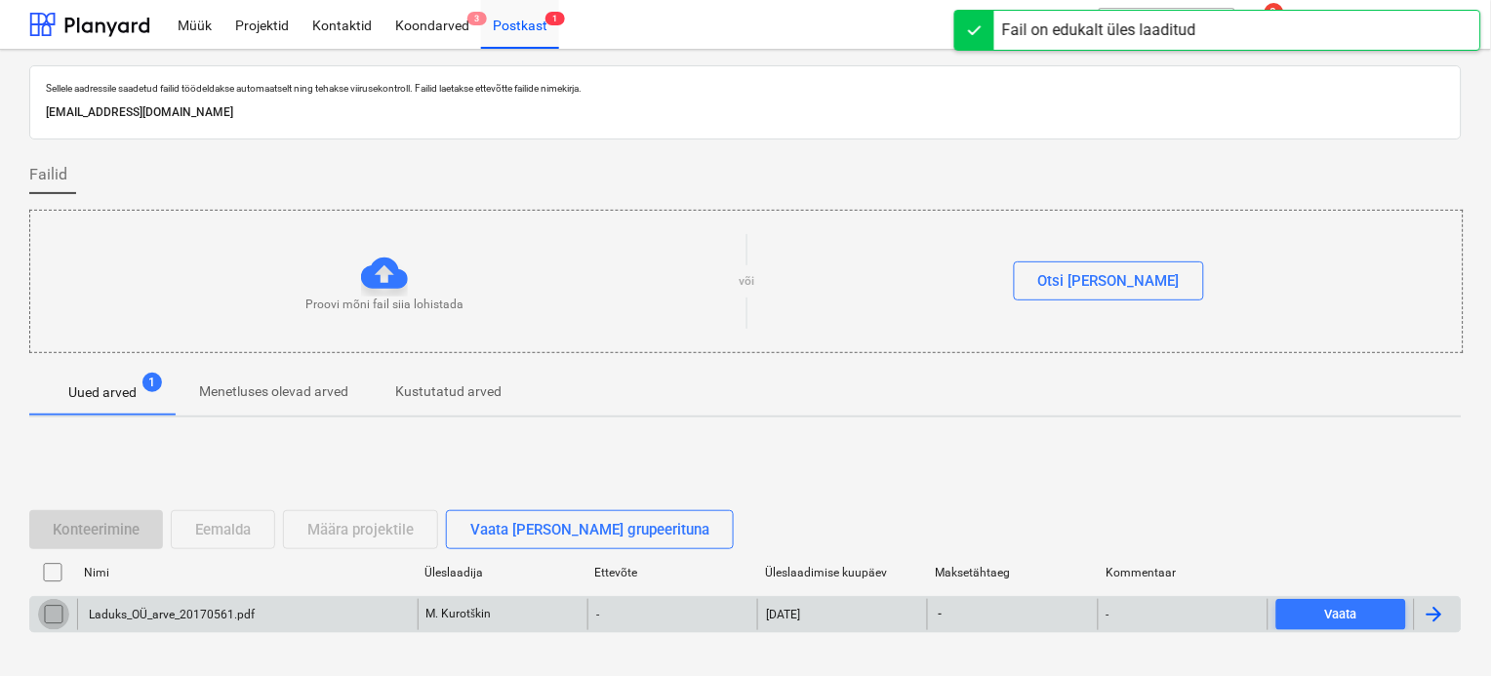
click at [40, 609] on input "checkbox" at bounding box center [53, 614] width 31 height 31
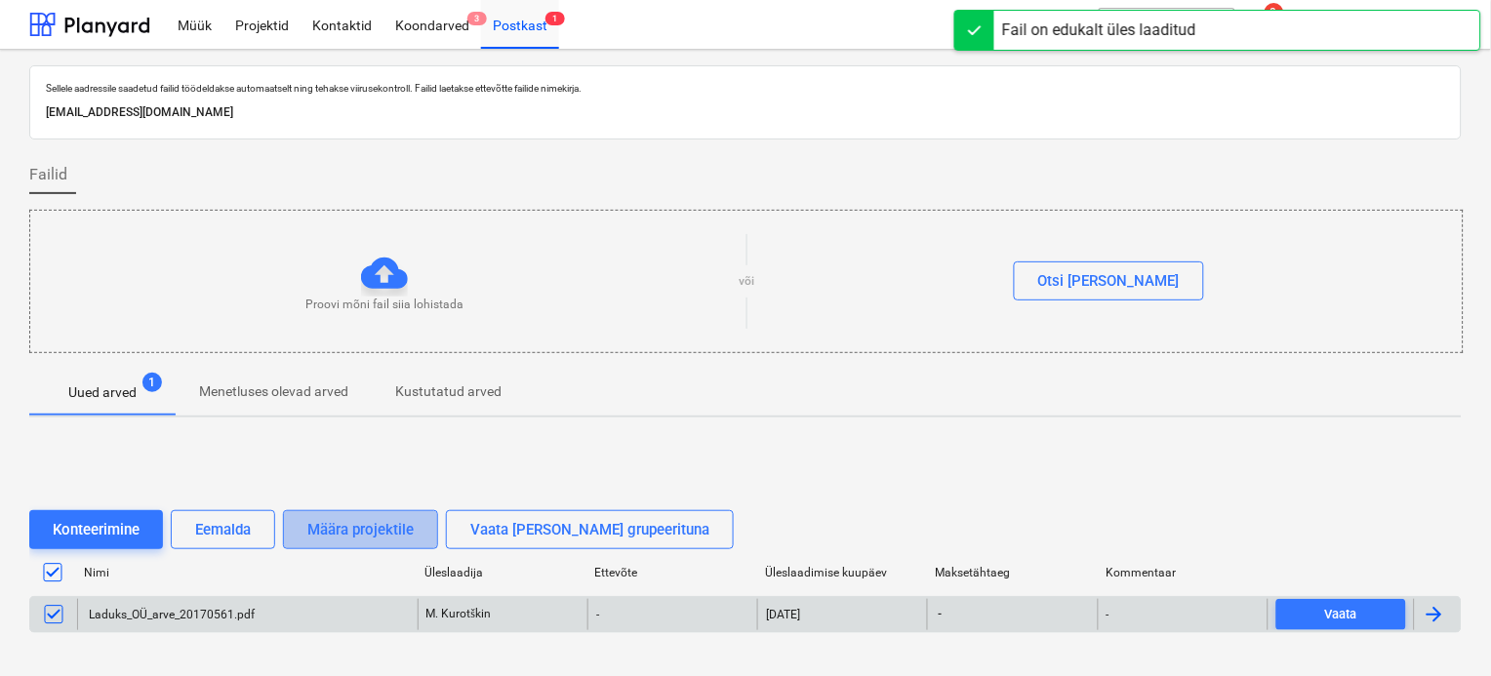
click at [382, 528] on div "Määra projektile" at bounding box center [360, 529] width 106 height 25
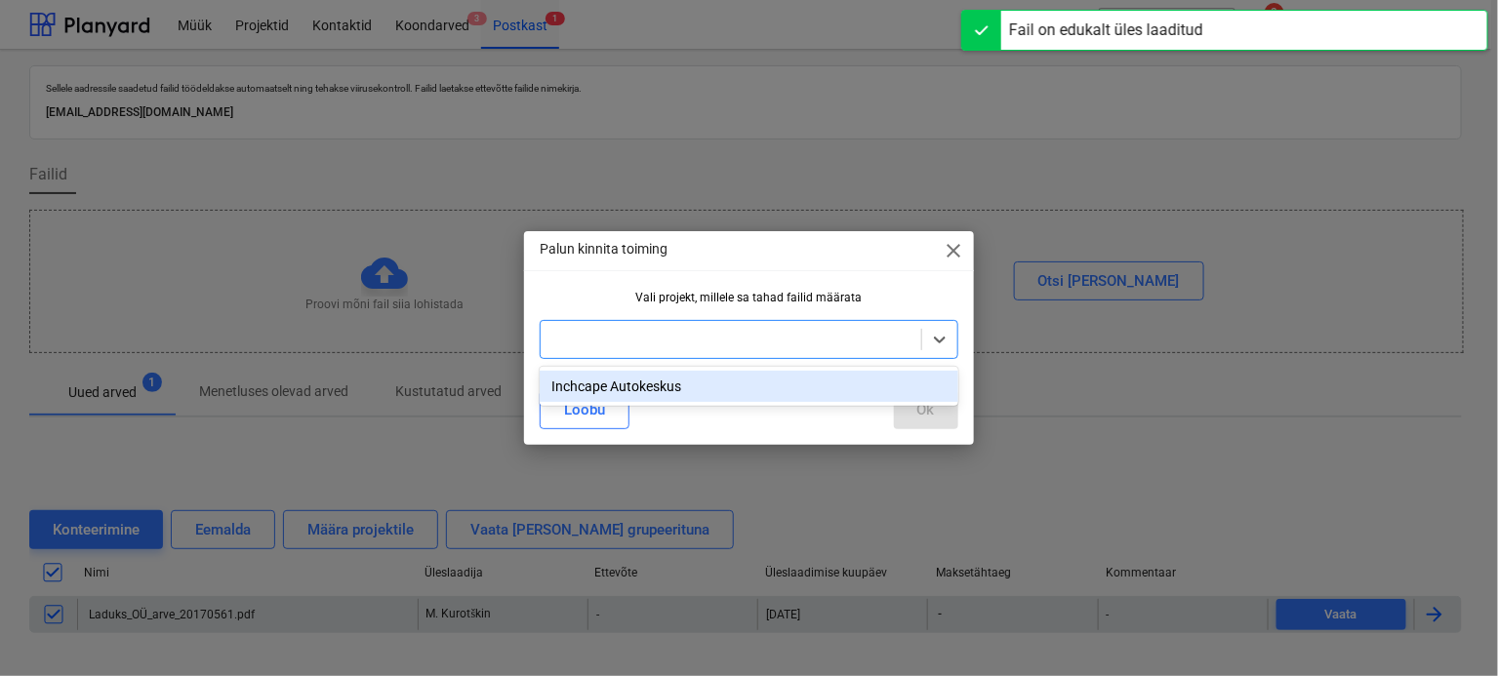
click at [610, 337] on div at bounding box center [730, 340] width 361 height 20
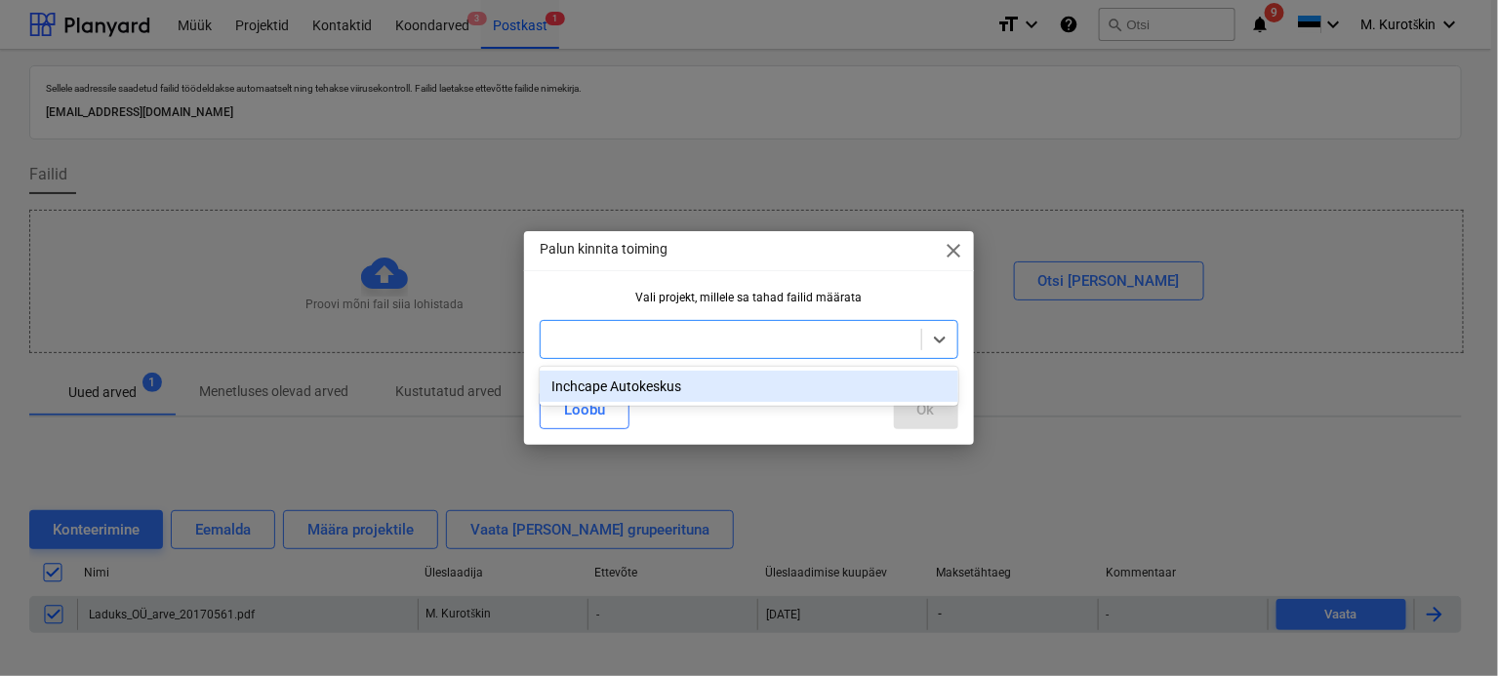
click at [617, 384] on div "Inchcape Autokeskus" at bounding box center [749, 386] width 419 height 31
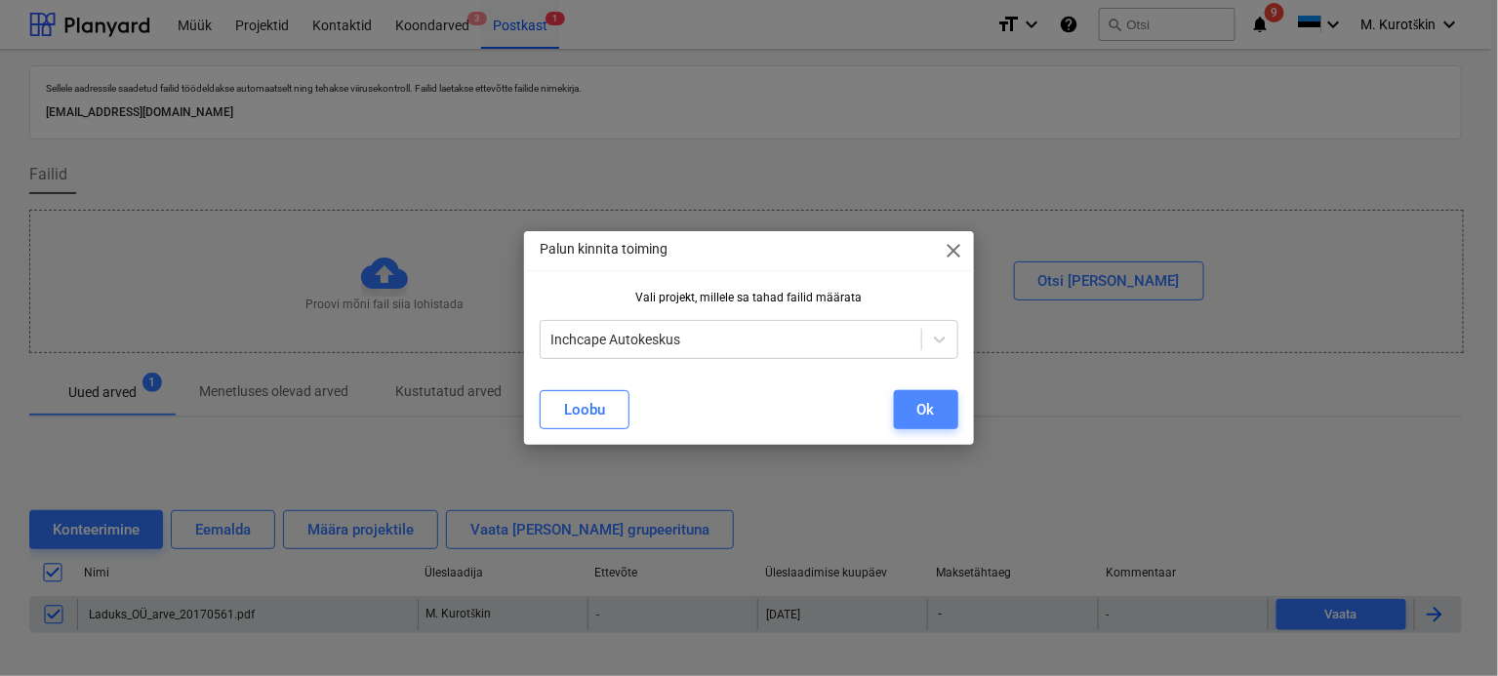
click at [918, 418] on div "Ok" at bounding box center [926, 409] width 18 height 25
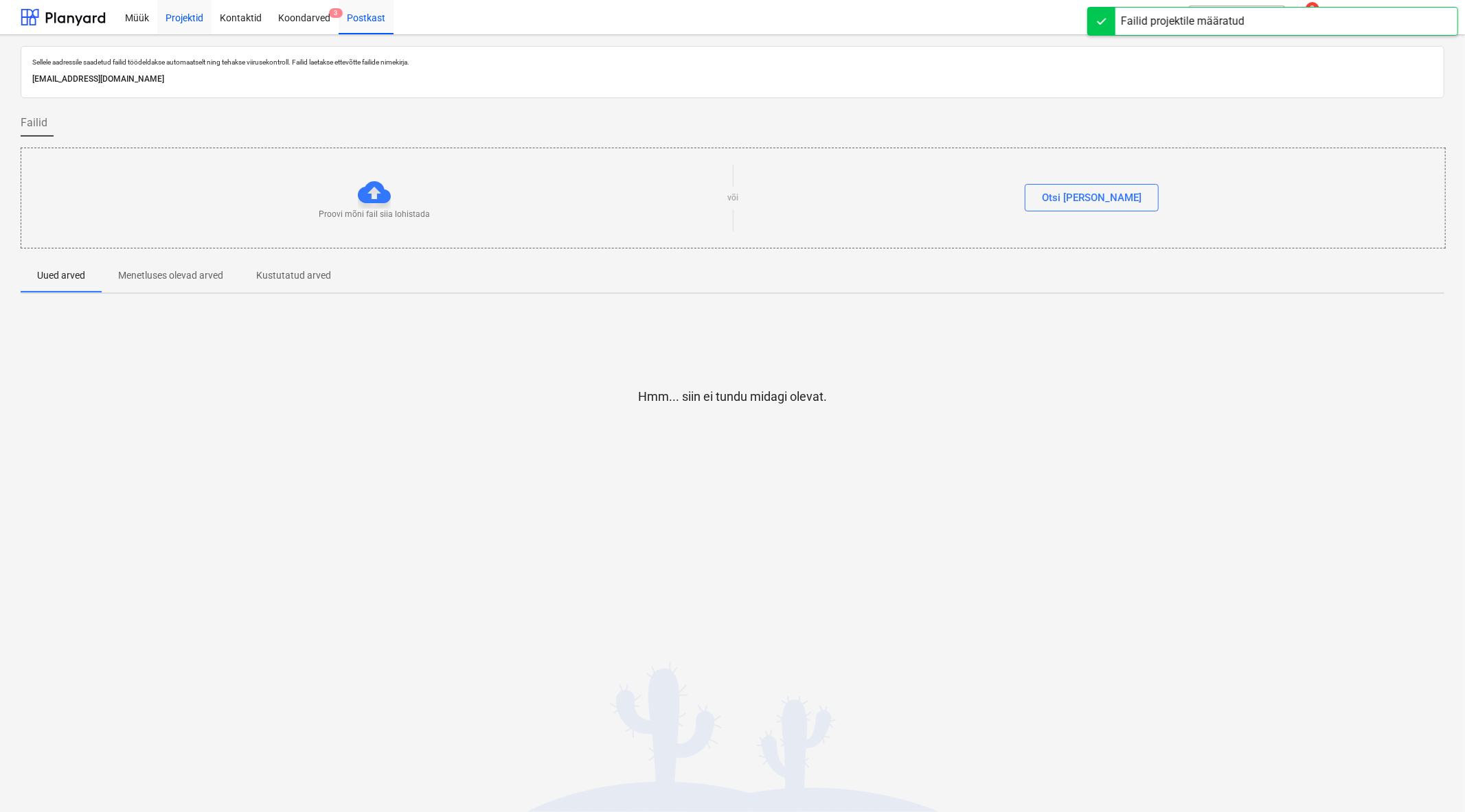
click at [196, 24] on div "Projektid" at bounding box center [184, 17] width 54 height 35
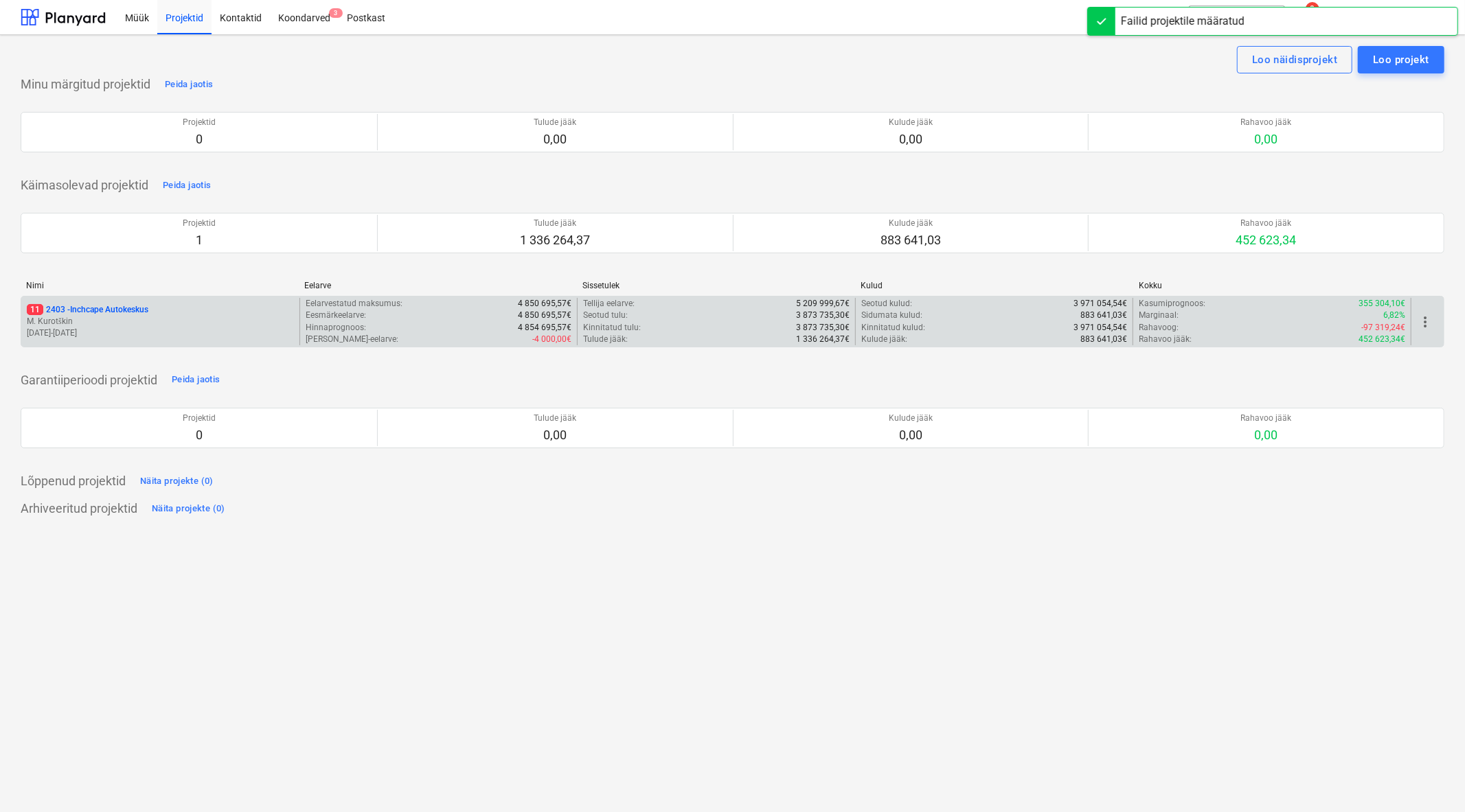
click at [82, 303] on div "11 2403 - Inchcape Autokeskus M. Kurotškin [DATE] - [DATE]" at bounding box center [160, 321] width 278 height 47
click at [84, 310] on p "11 2403 - Inchcape Autokeskus" at bounding box center [87, 310] width 122 height 12
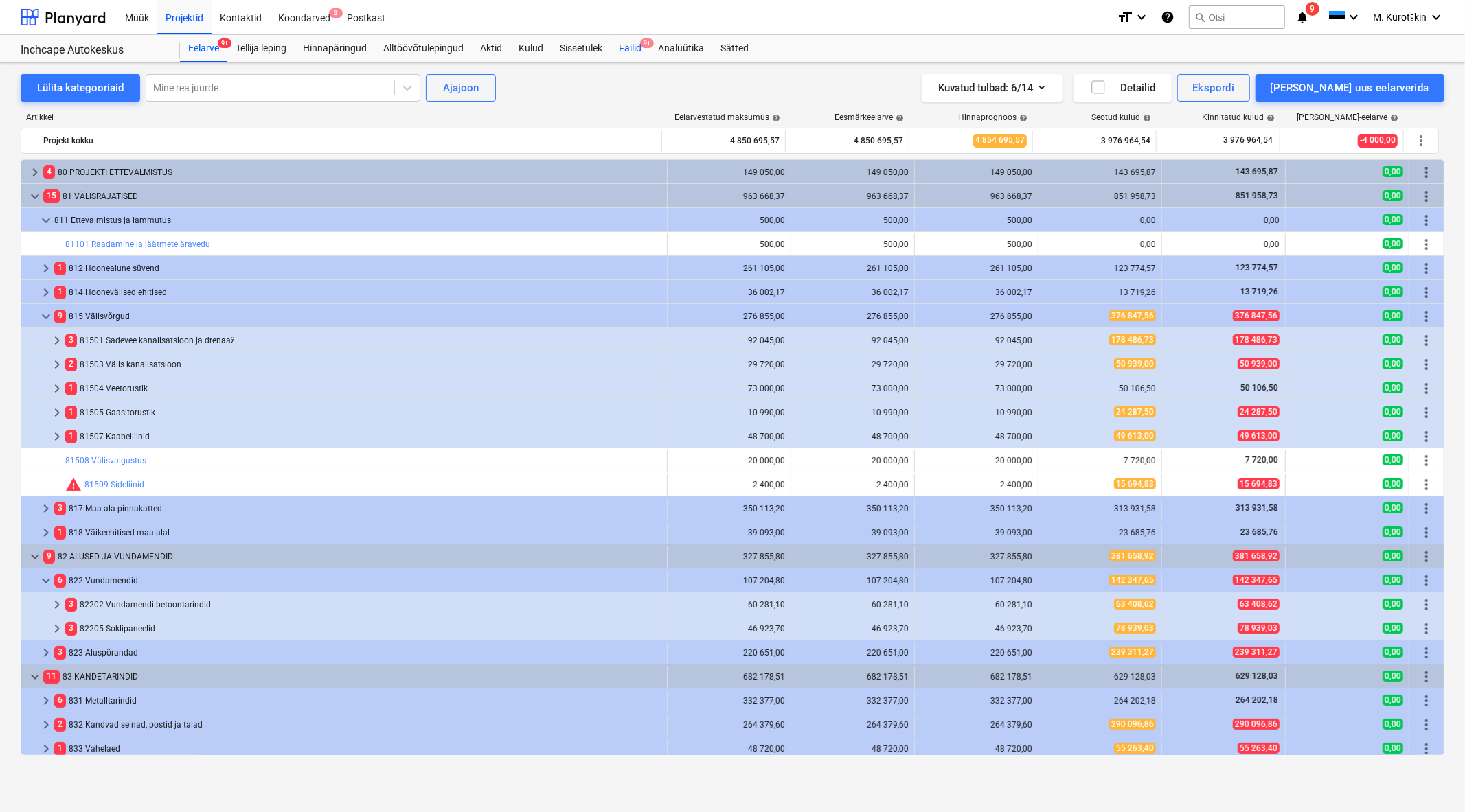
click at [627, 46] on div "Failid 9+" at bounding box center [630, 49] width 39 height 27
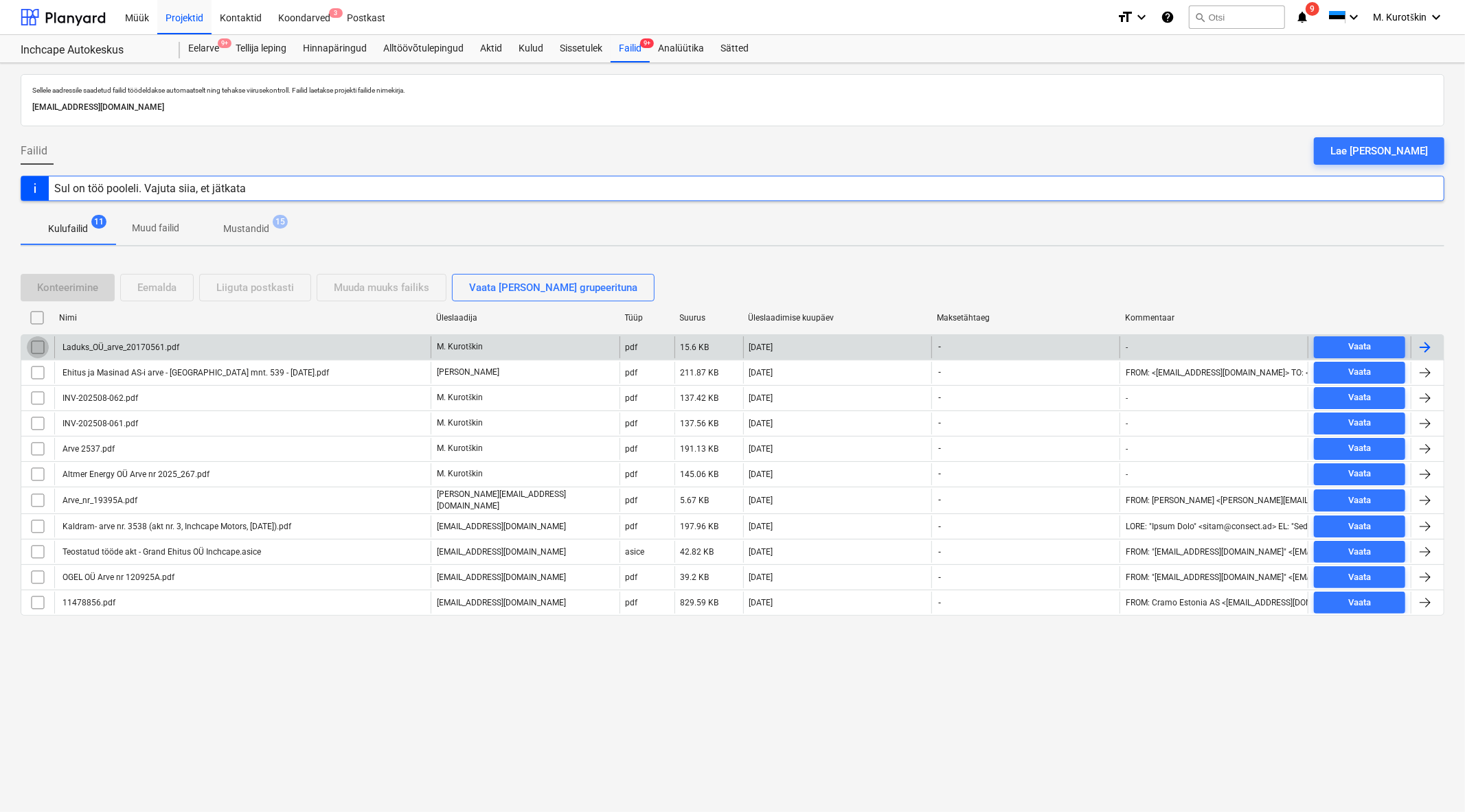
click at [39, 348] on input "checkbox" at bounding box center [37, 347] width 22 height 22
click at [285, 348] on div "Laduks_OÜ_arve_20170561.pdf" at bounding box center [242, 347] width 377 height 22
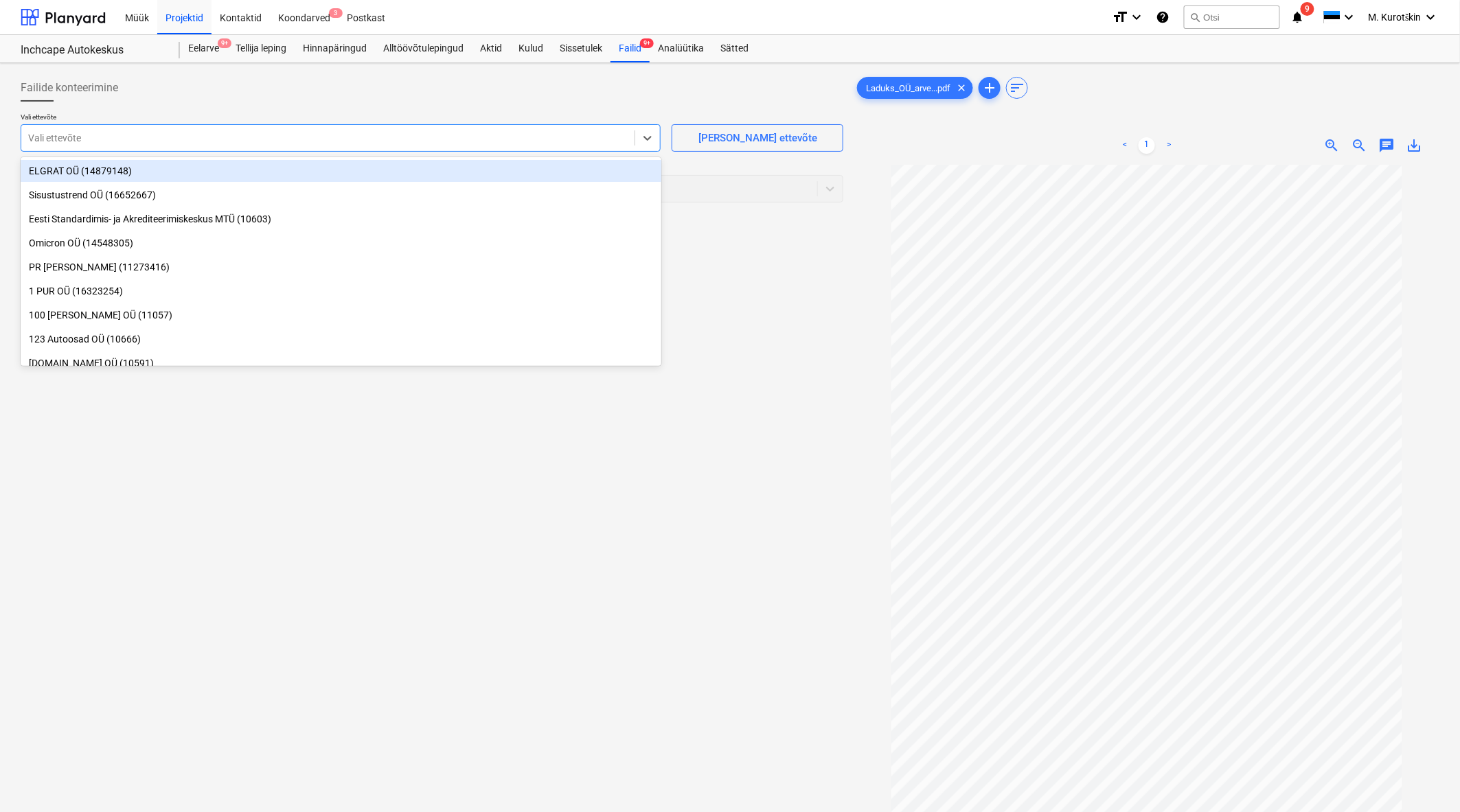
click at [602, 137] on div at bounding box center [328, 138] width 600 height 14
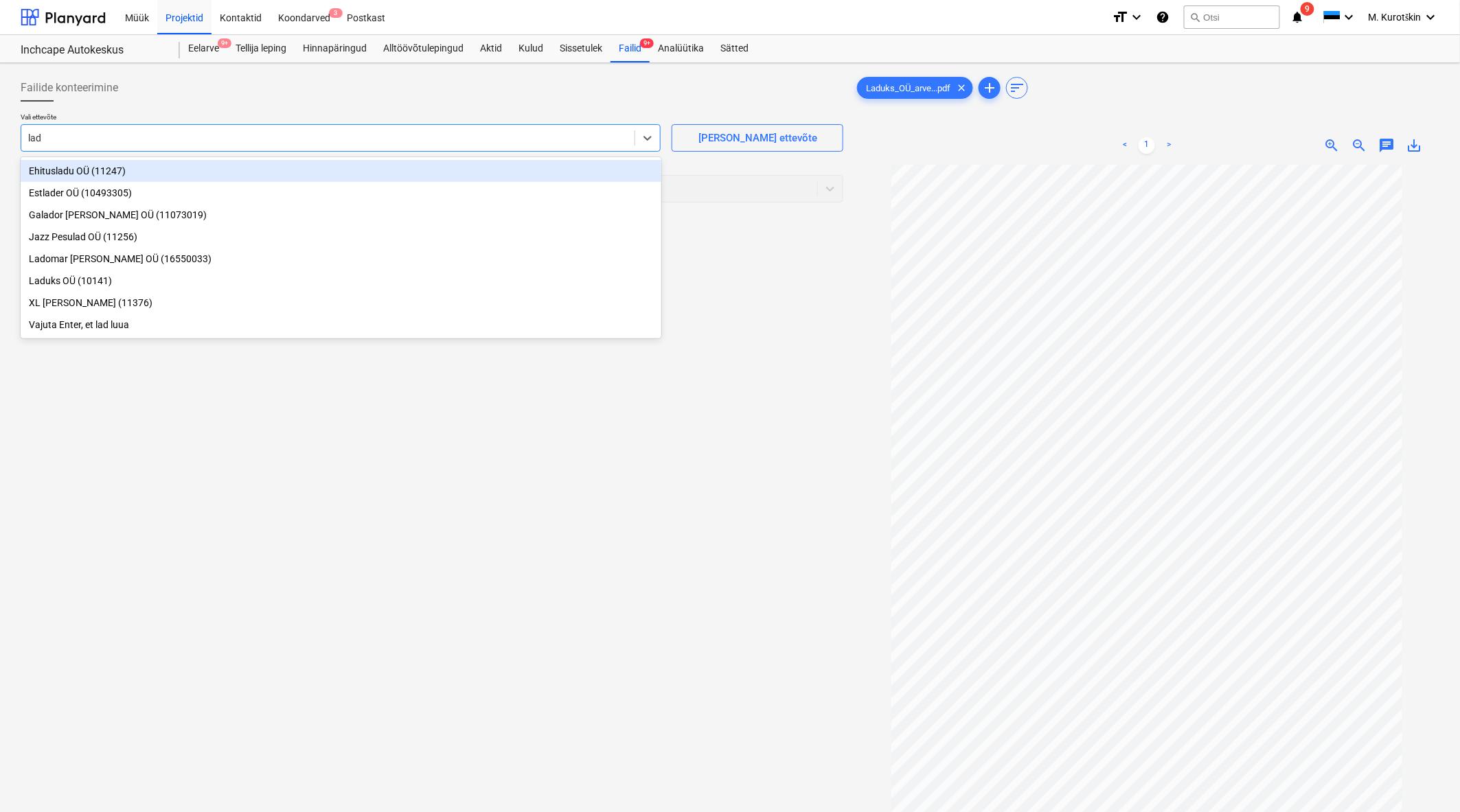
type input "ladu"
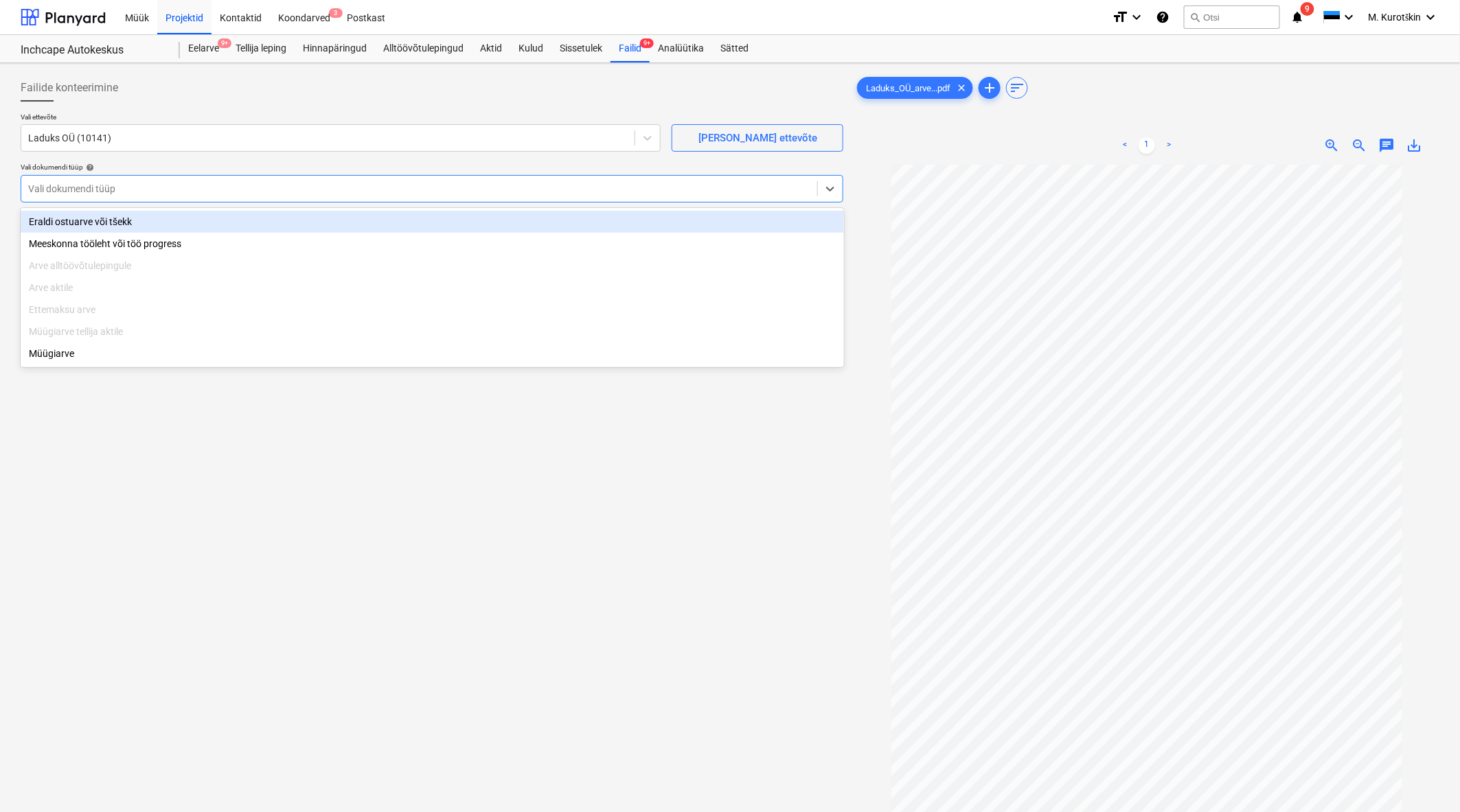
click at [574, 187] on div at bounding box center [419, 189] width 782 height 14
click at [561, 214] on div "Eraldi ostuarve või tšekk" at bounding box center [432, 222] width 824 height 22
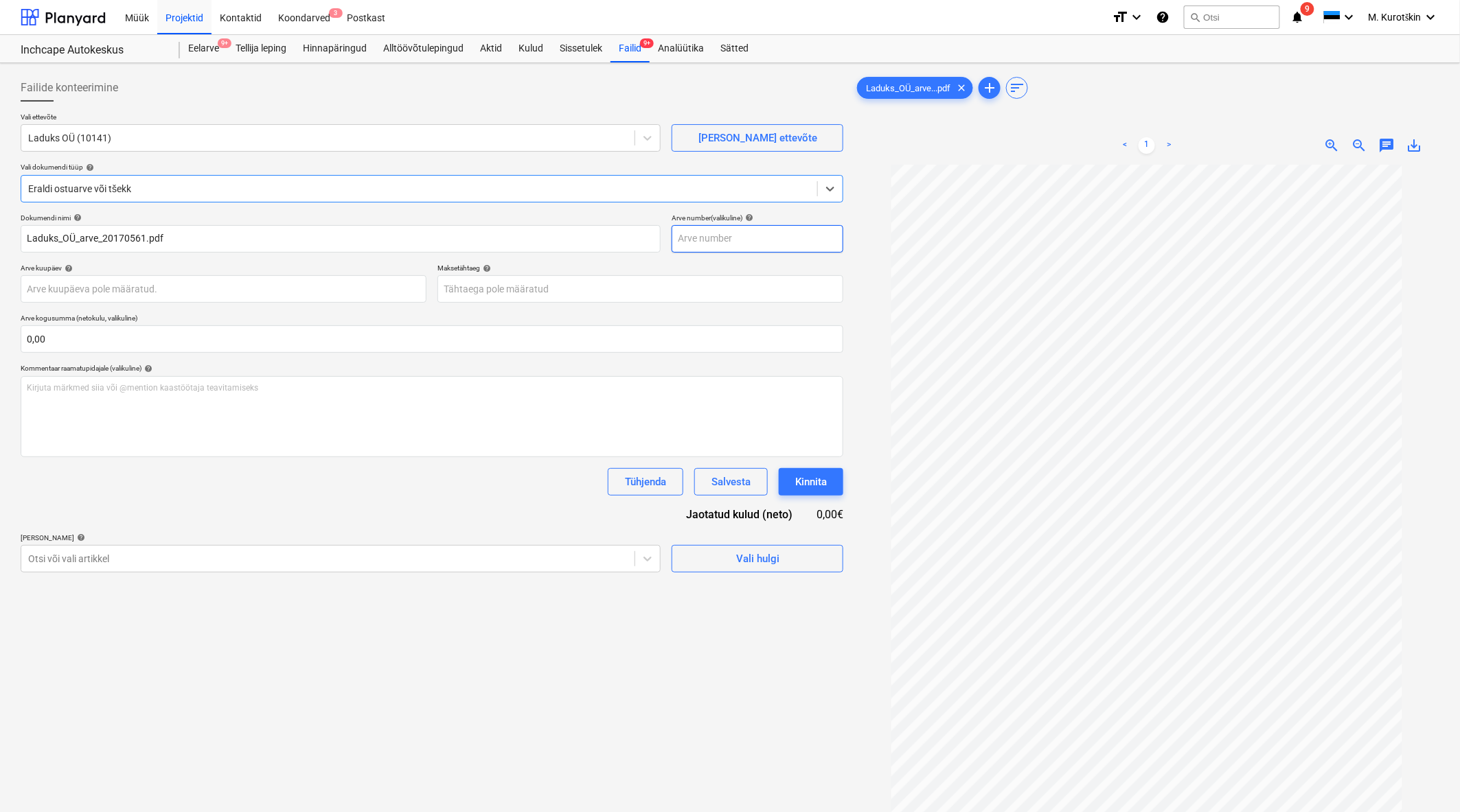
click at [776, 232] on input "text" at bounding box center [757, 239] width 172 height 27
type input "20170561"
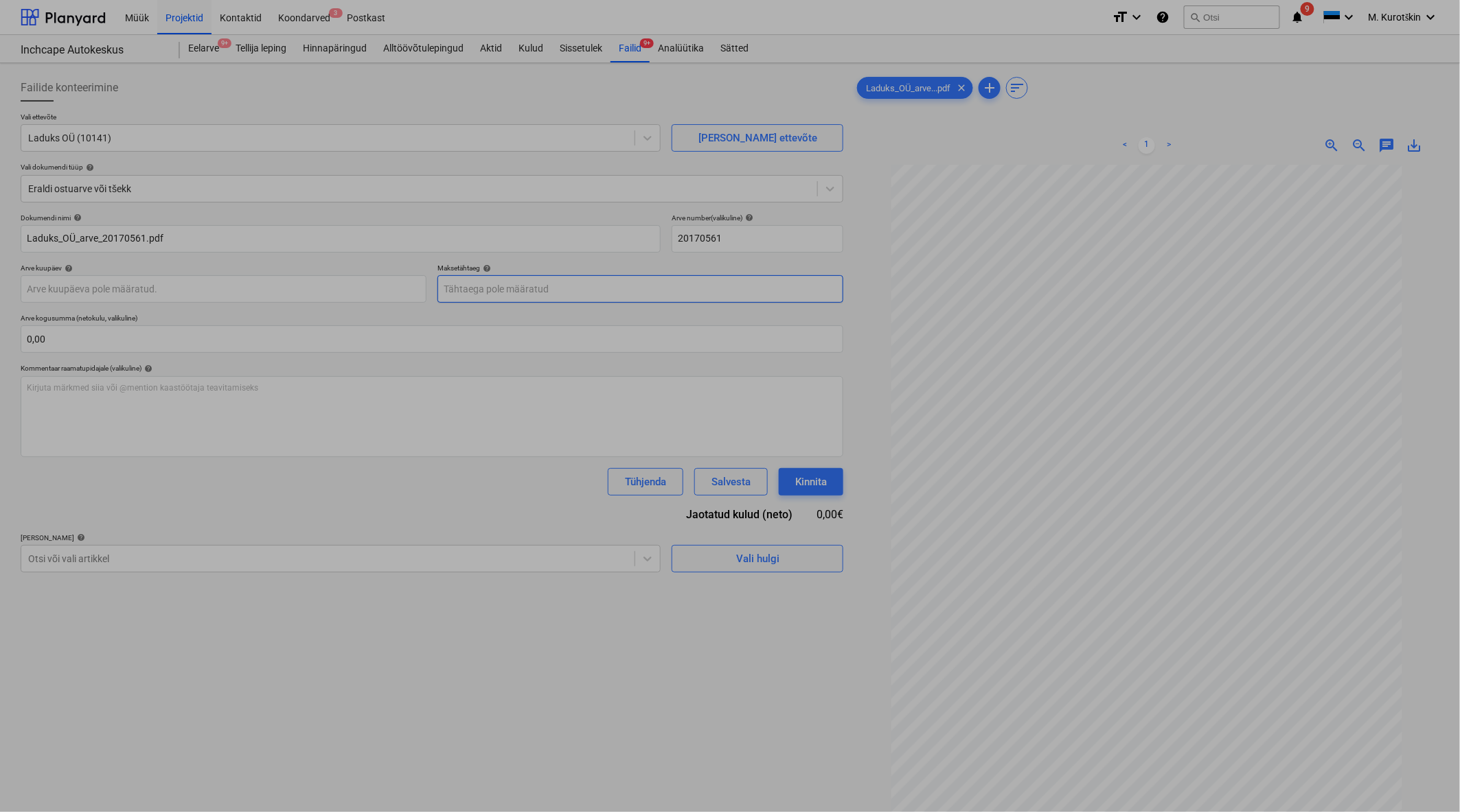
click at [747, 292] on body "Müük Projektid Kontaktid Koondarved 3 Postkast format_size keyboard_arrow_down …" at bounding box center [730, 406] width 1460 height 812
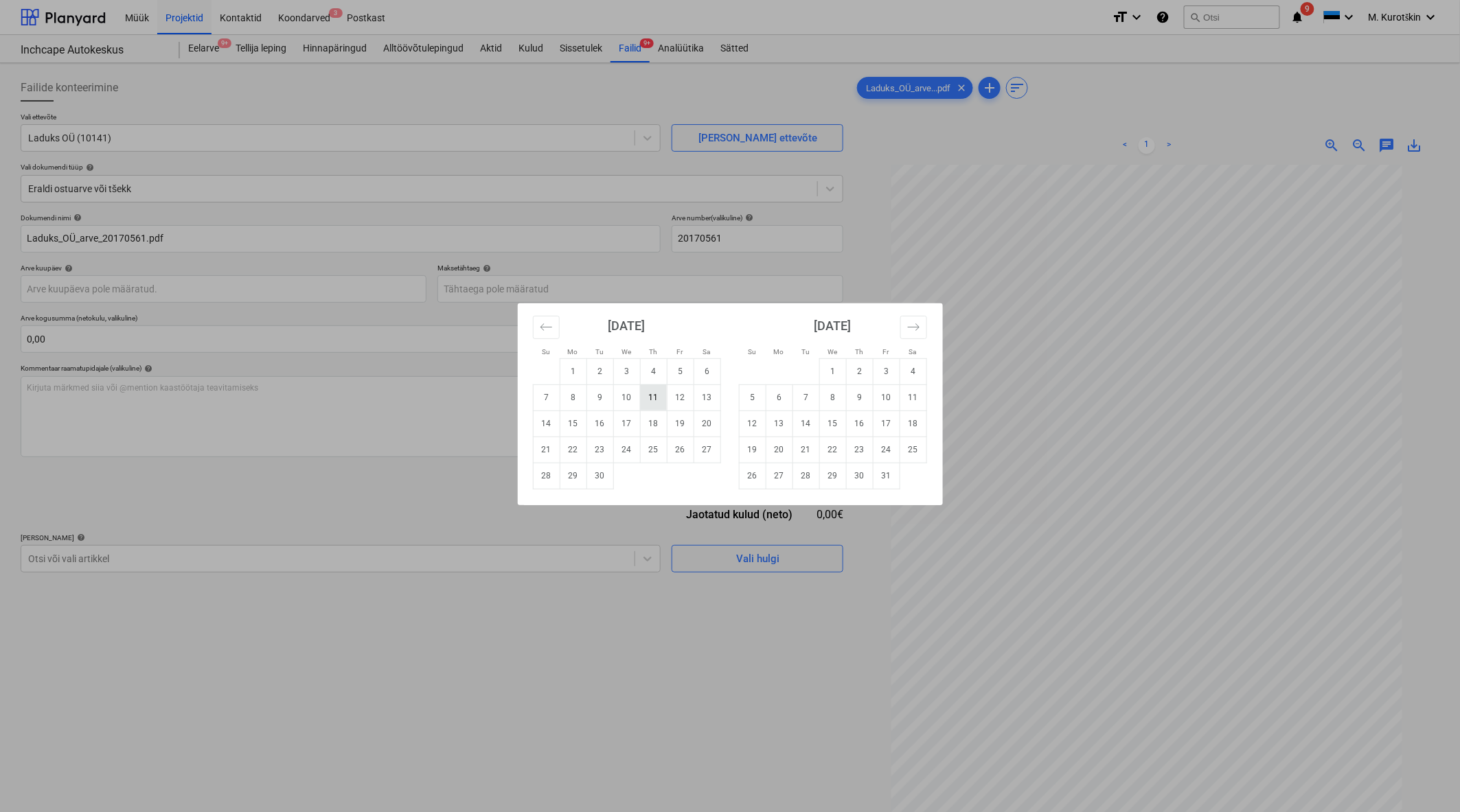
click at [662, 401] on td "11" at bounding box center [653, 397] width 27 height 26
type input "[DATE]"
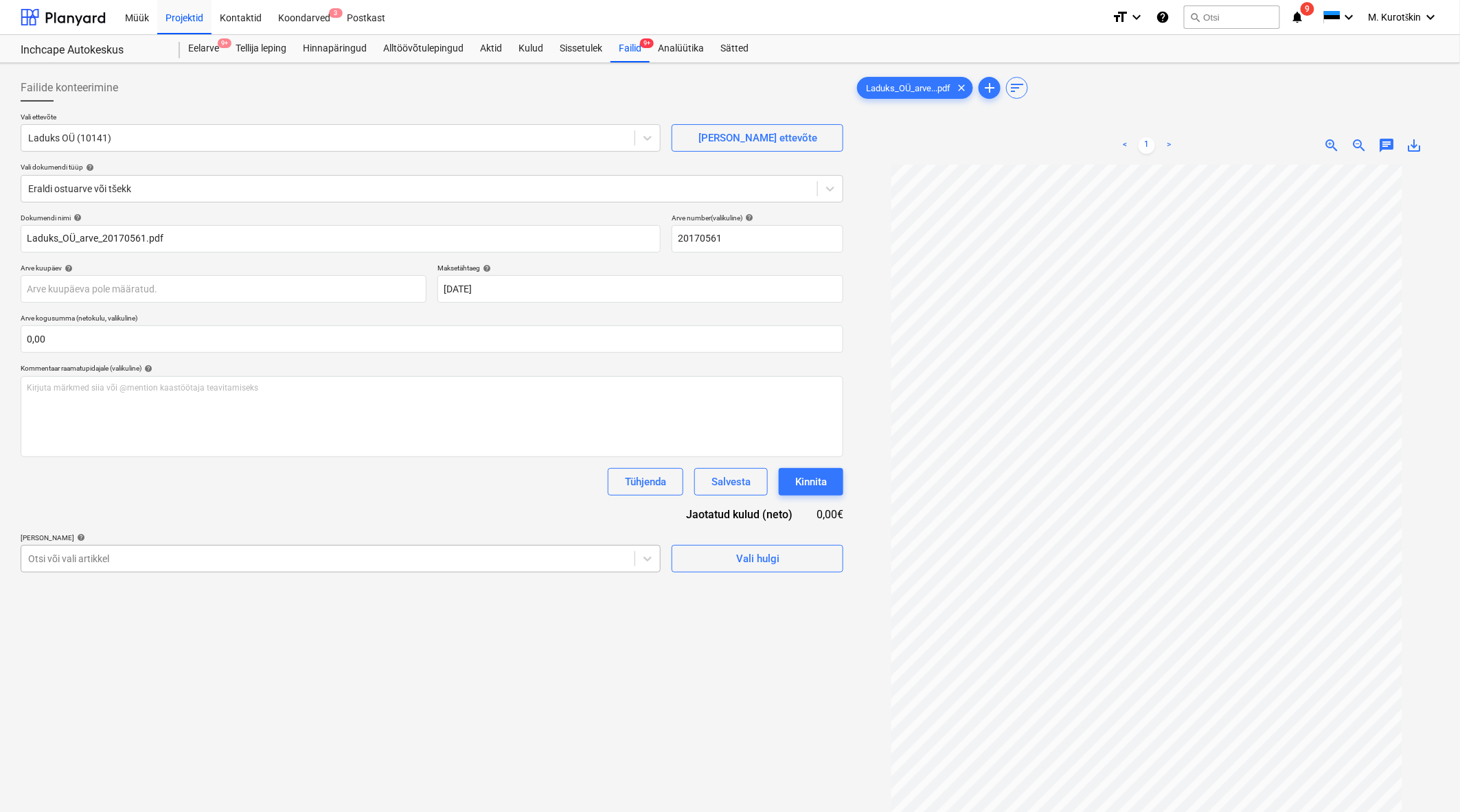
click at [556, 567] on div "Otsi või vali artikkel" at bounding box center [327, 559] width 613 height 19
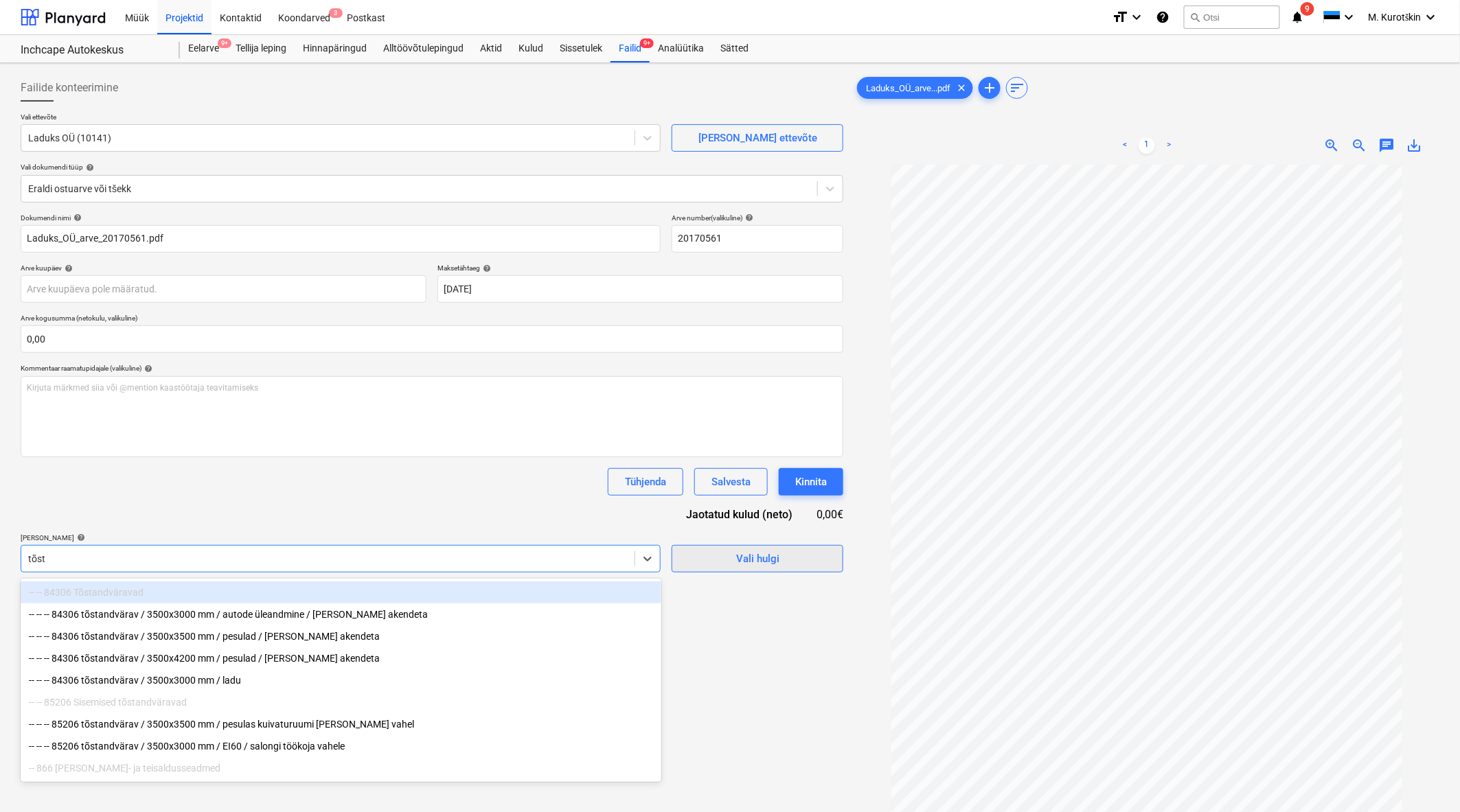
type input "tõst"
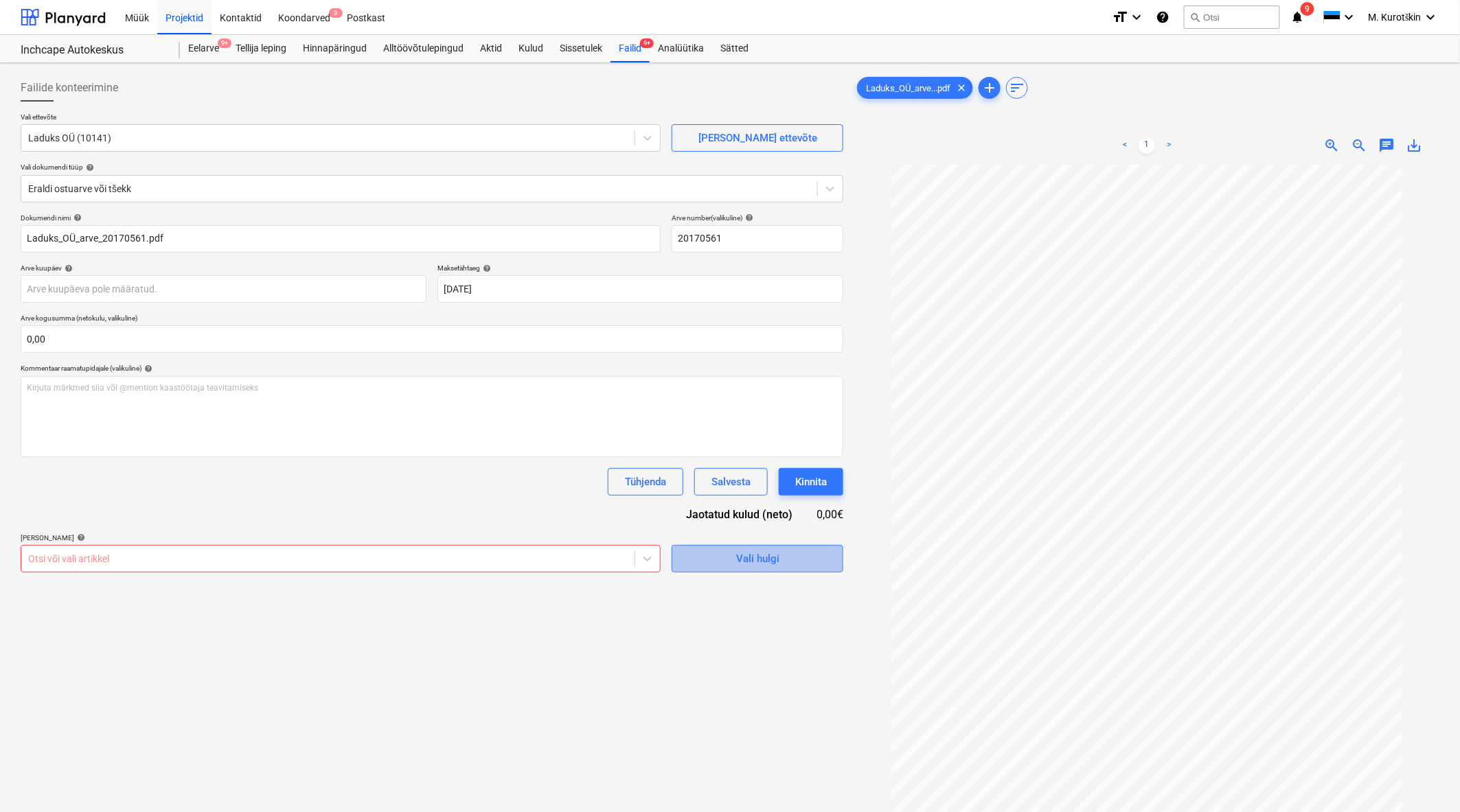
click at [759, 569] on button "Vali hulgi" at bounding box center [757, 559] width 172 height 27
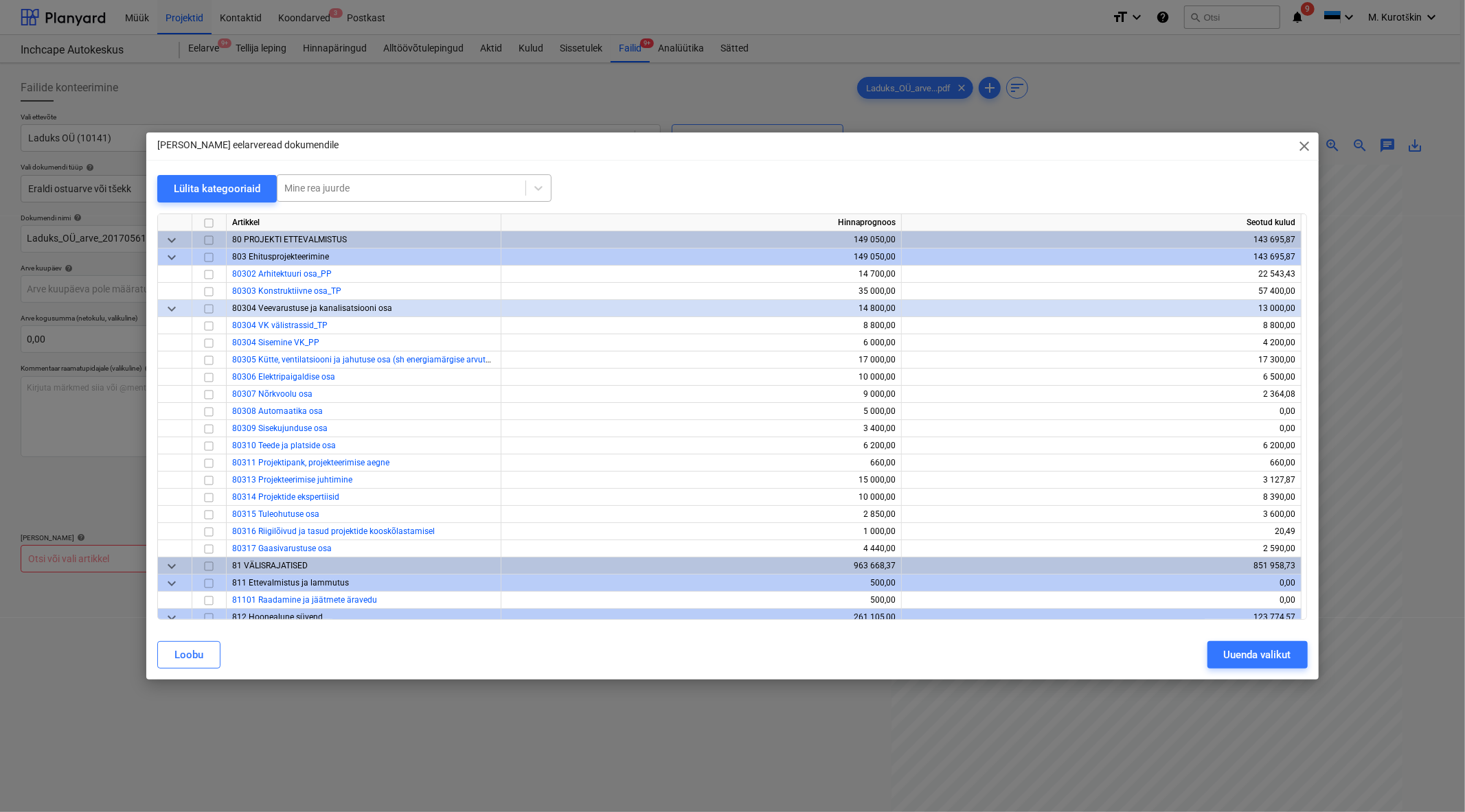
click at [380, 187] on div at bounding box center [401, 189] width 234 height 14
type input "tõs"
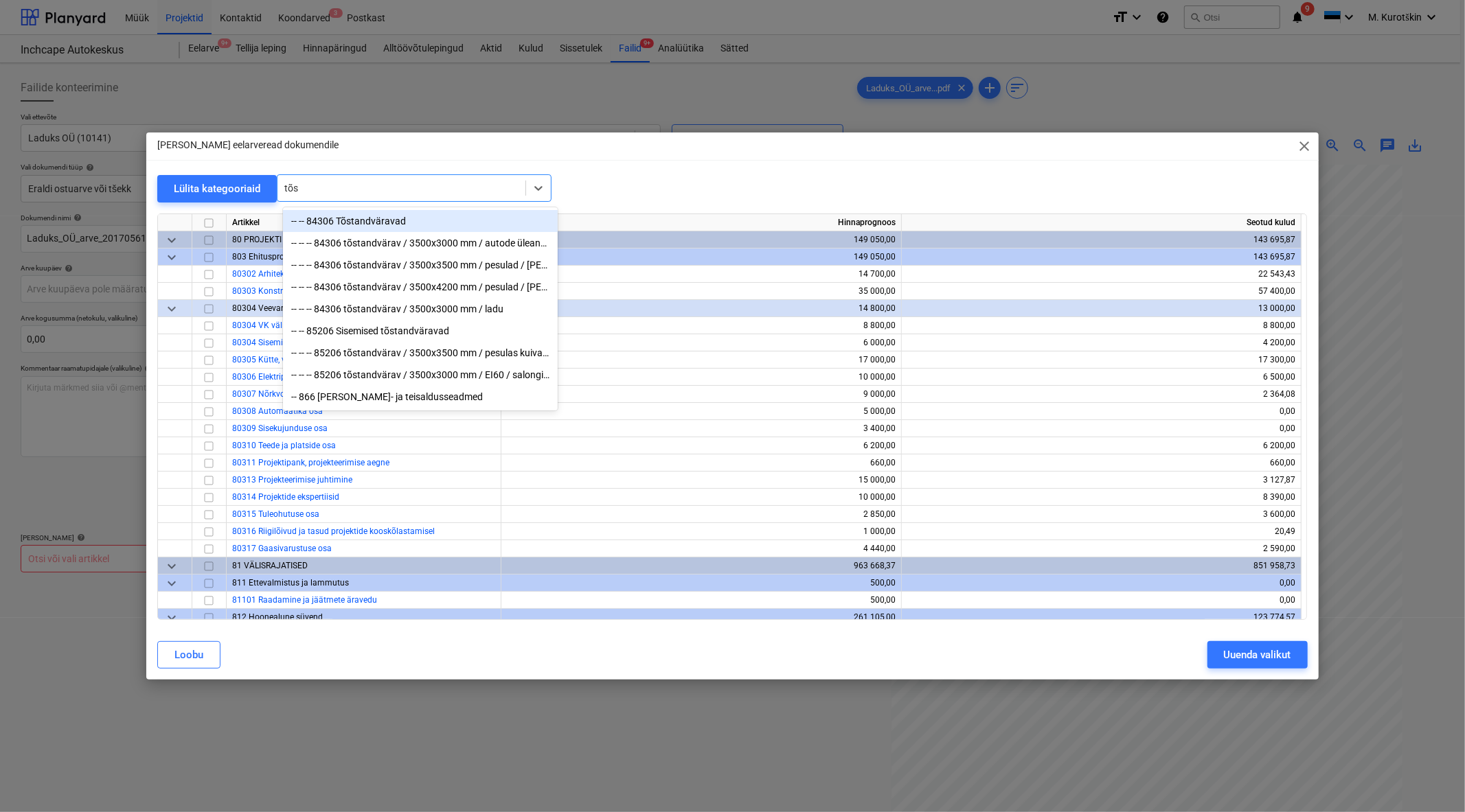
click at [382, 229] on div "-- -- 84306 Tõstandväravad" at bounding box center [420, 221] width 275 height 22
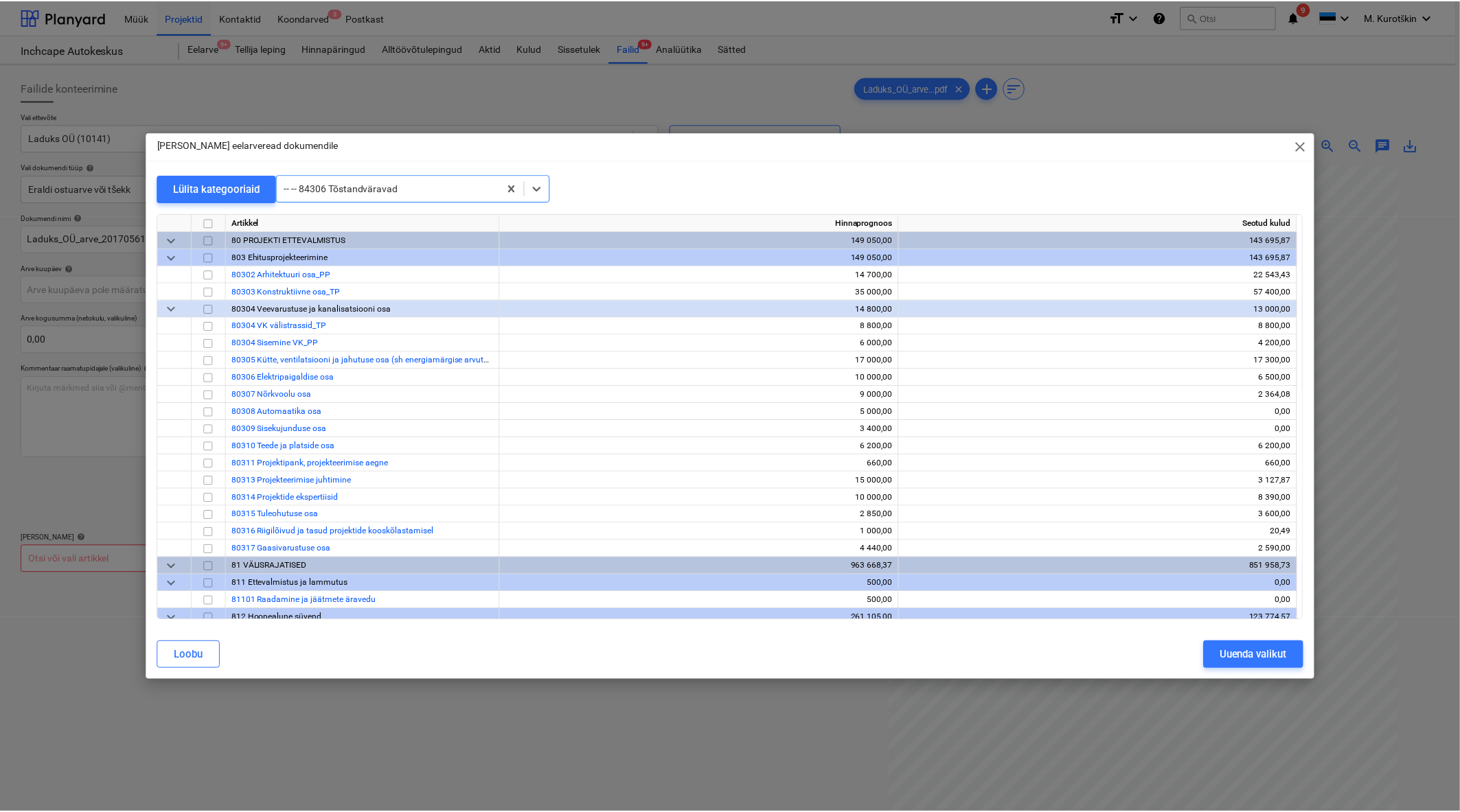
scroll to position [3176, 0]
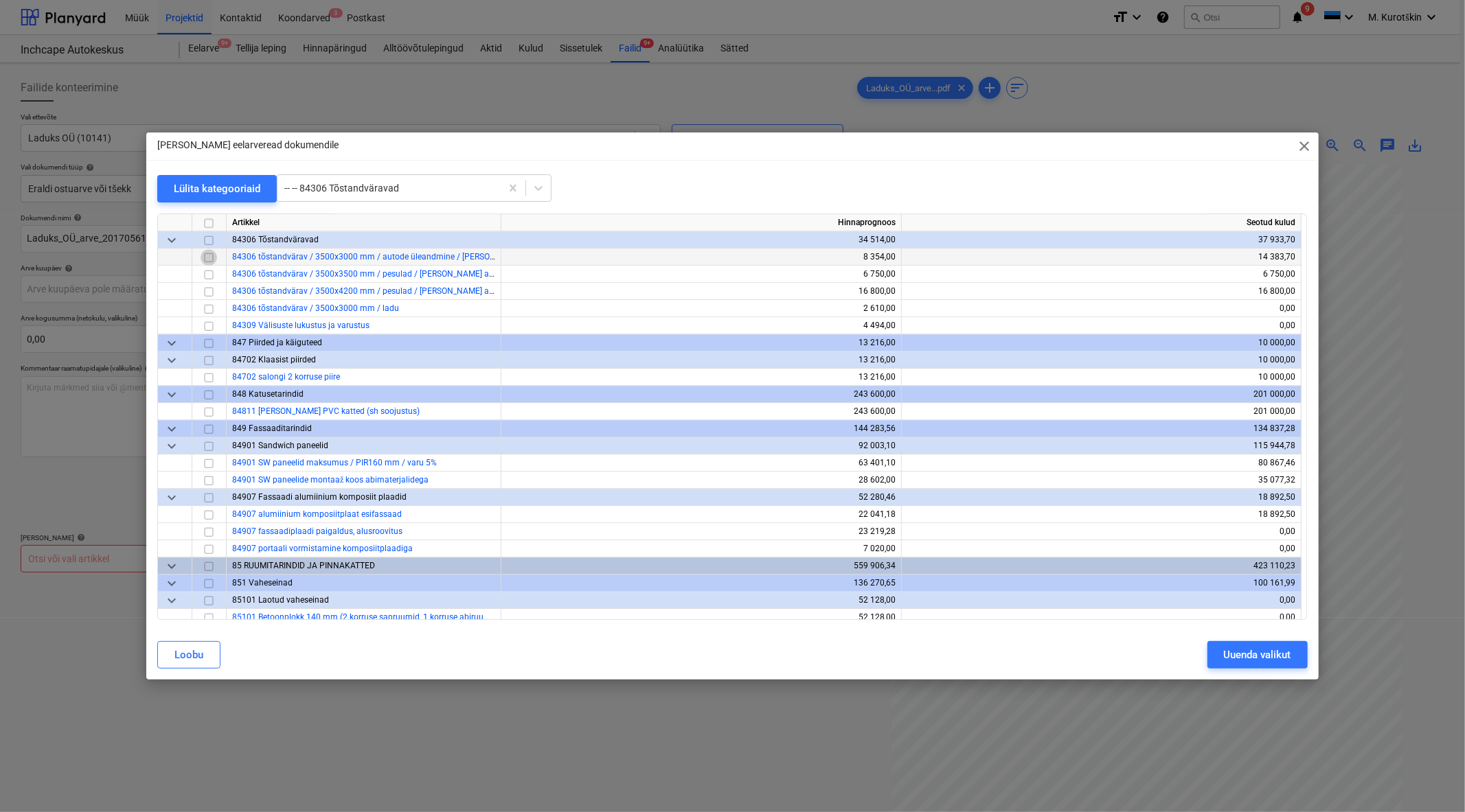
click at [207, 255] on input "checkbox" at bounding box center [208, 256] width 16 height 16
click at [209, 292] on input "checkbox" at bounding box center [208, 291] width 16 height 16
click at [1239, 653] on div "Uuenda valikut" at bounding box center [1258, 654] width 68 height 18
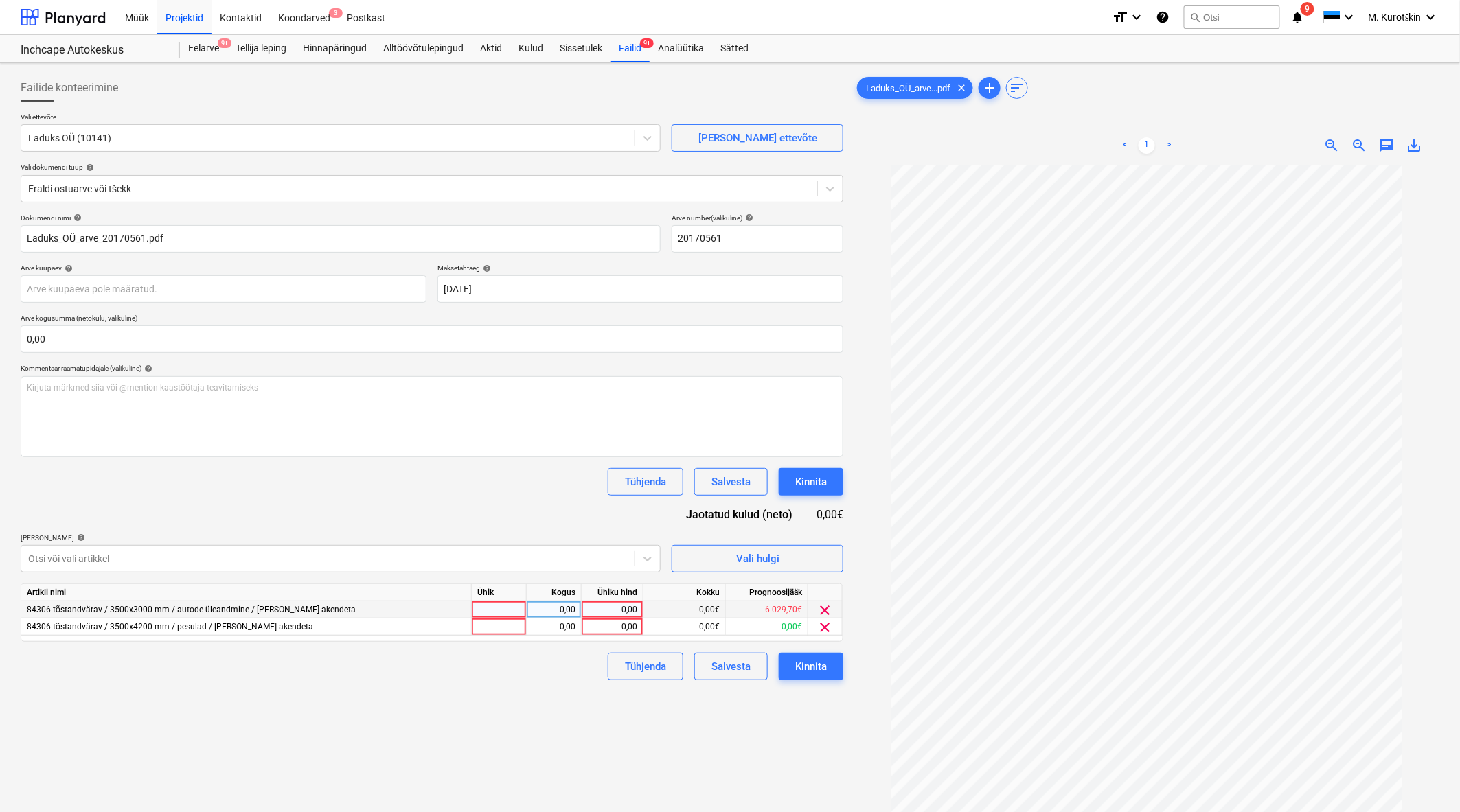
click at [589, 614] on div "0,00" at bounding box center [612, 610] width 50 height 17
click at [589, 614] on input at bounding box center [612, 609] width 61 height 16
type input "17584,81"
click at [825, 629] on span "clear" at bounding box center [825, 627] width 16 height 16
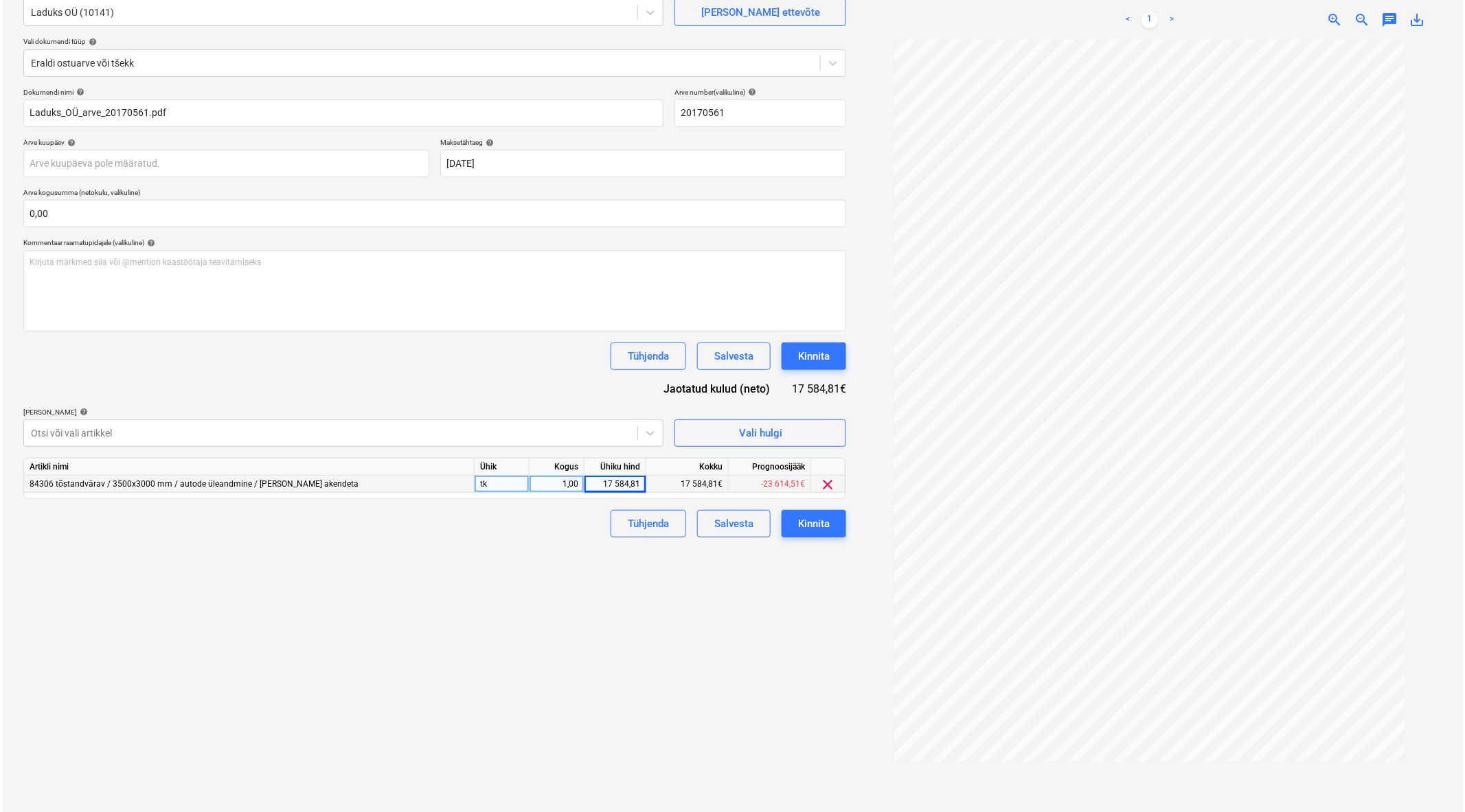
scroll to position [133, 0]
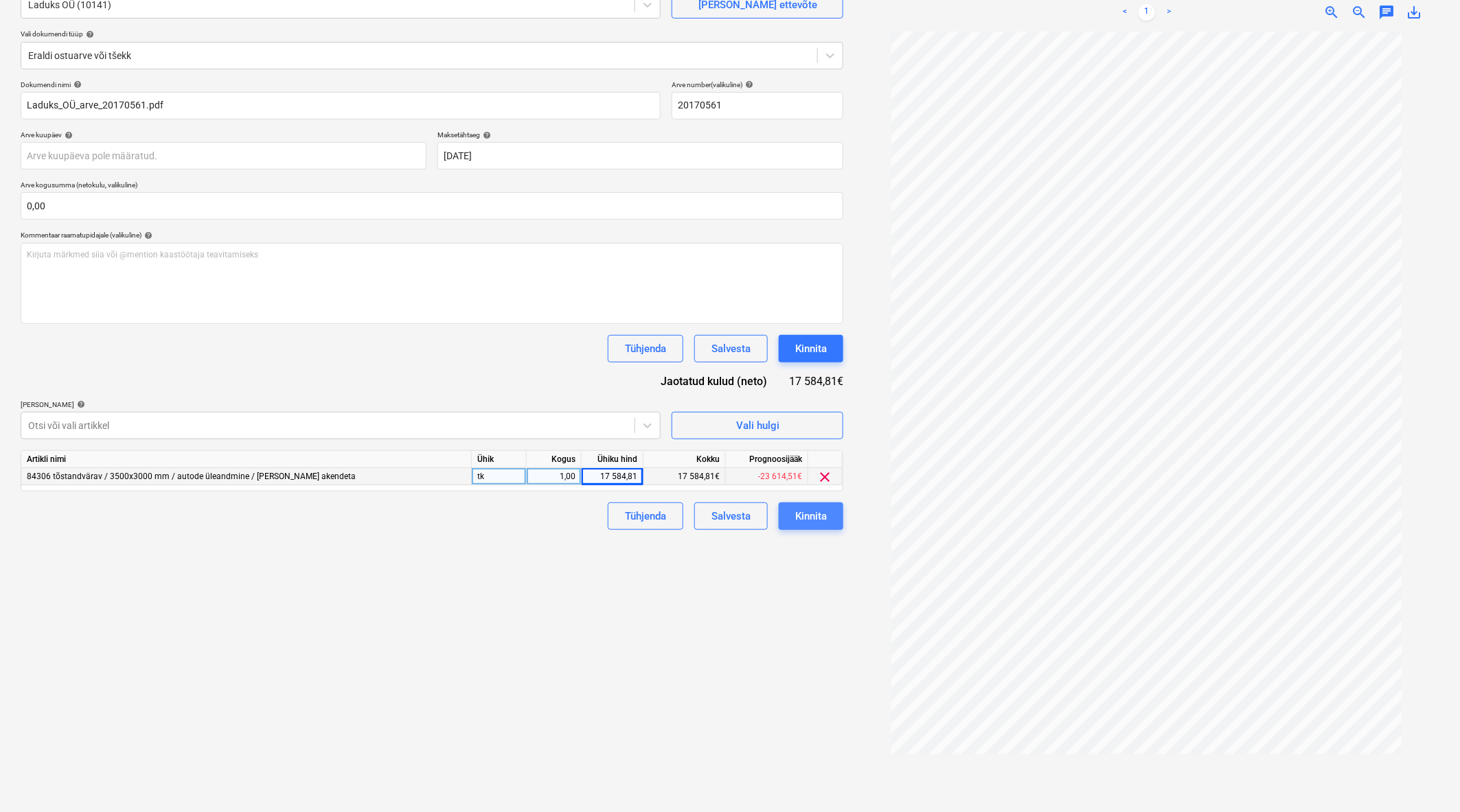
click at [827, 523] on div "Kinnita" at bounding box center [811, 516] width 32 height 18
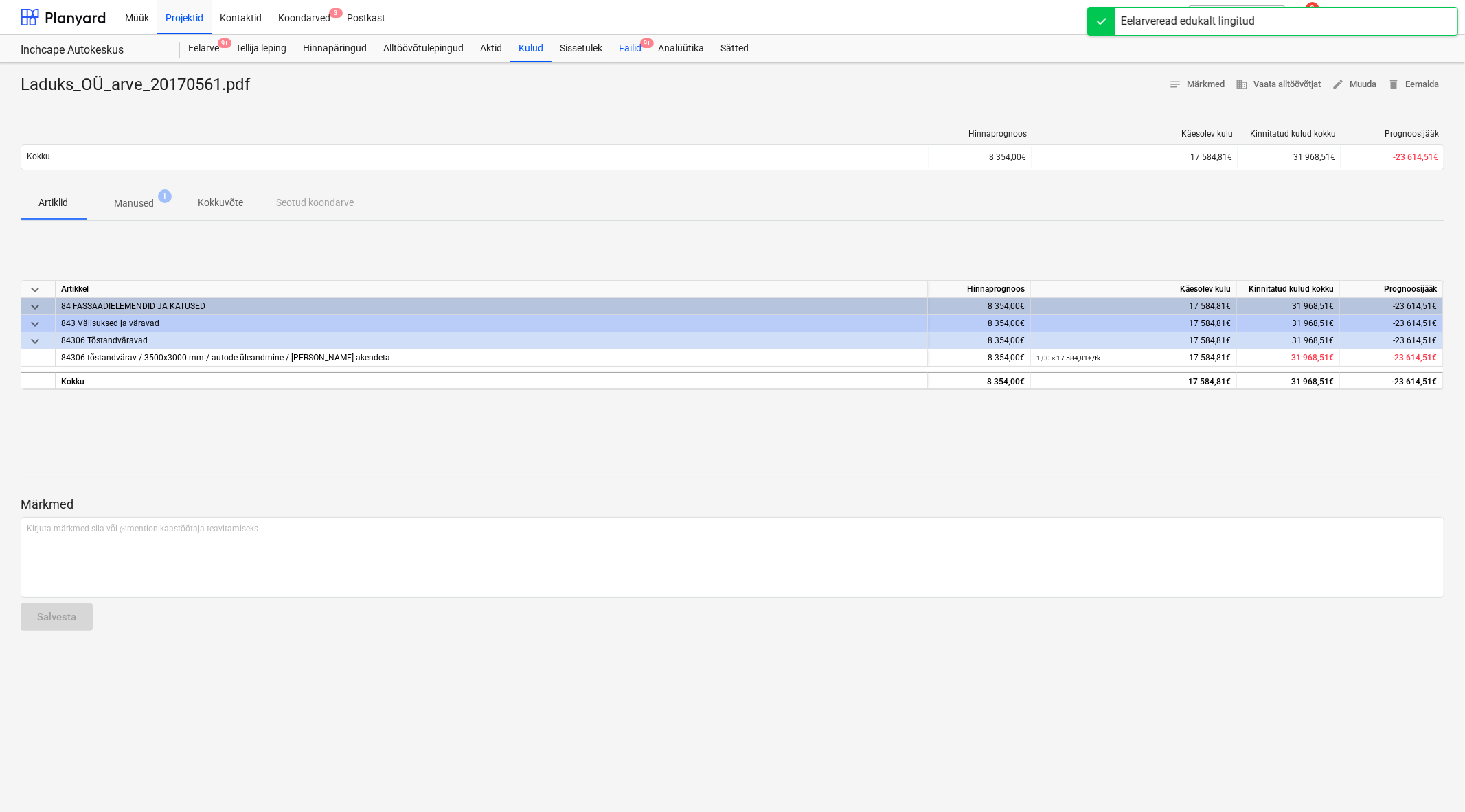
click at [646, 52] on div "Failid 9+" at bounding box center [630, 49] width 39 height 27
